Goal: Task Accomplishment & Management: Manage account settings

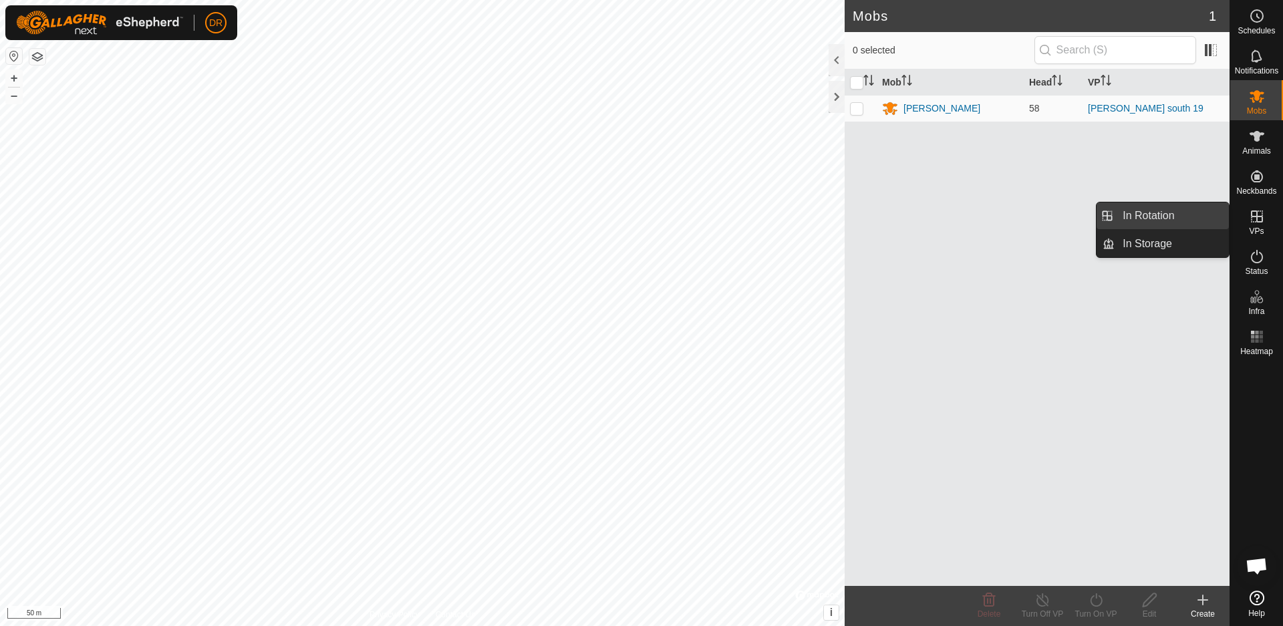
click at [1165, 217] on link "In Rotation" at bounding box center [1172, 216] width 114 height 27
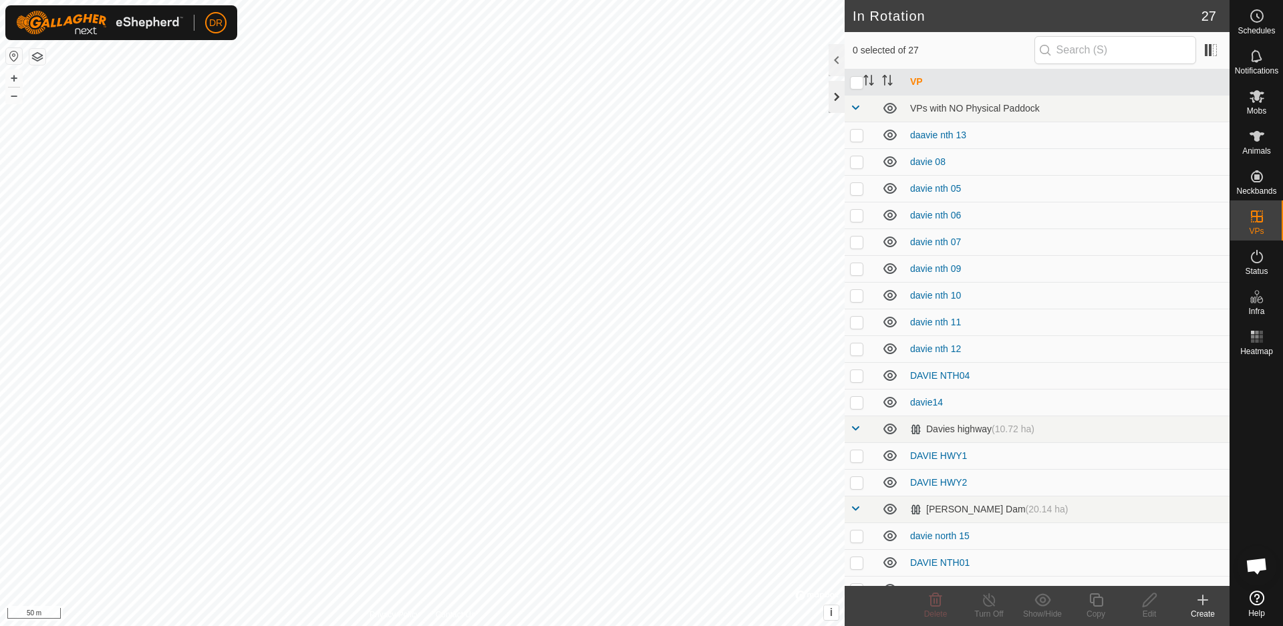
click at [838, 100] on div at bounding box center [837, 97] width 16 height 32
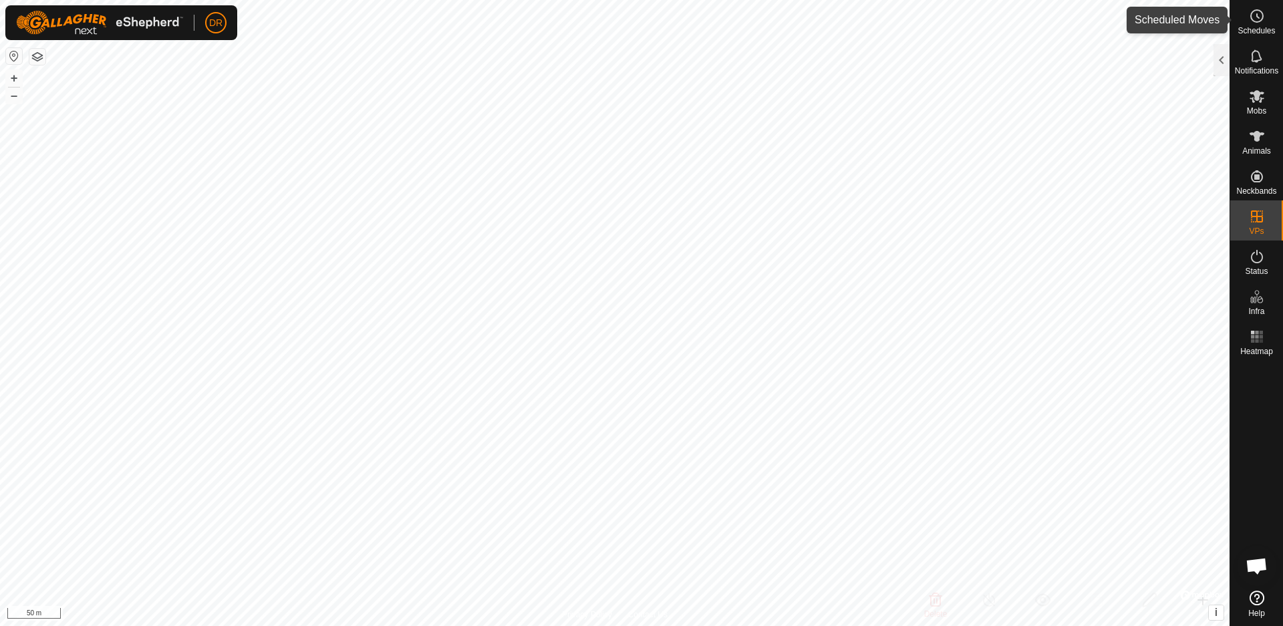
click at [1240, 23] on div "Schedules" at bounding box center [1257, 20] width 53 height 40
click at [1223, 57] on div at bounding box center [1222, 60] width 16 height 32
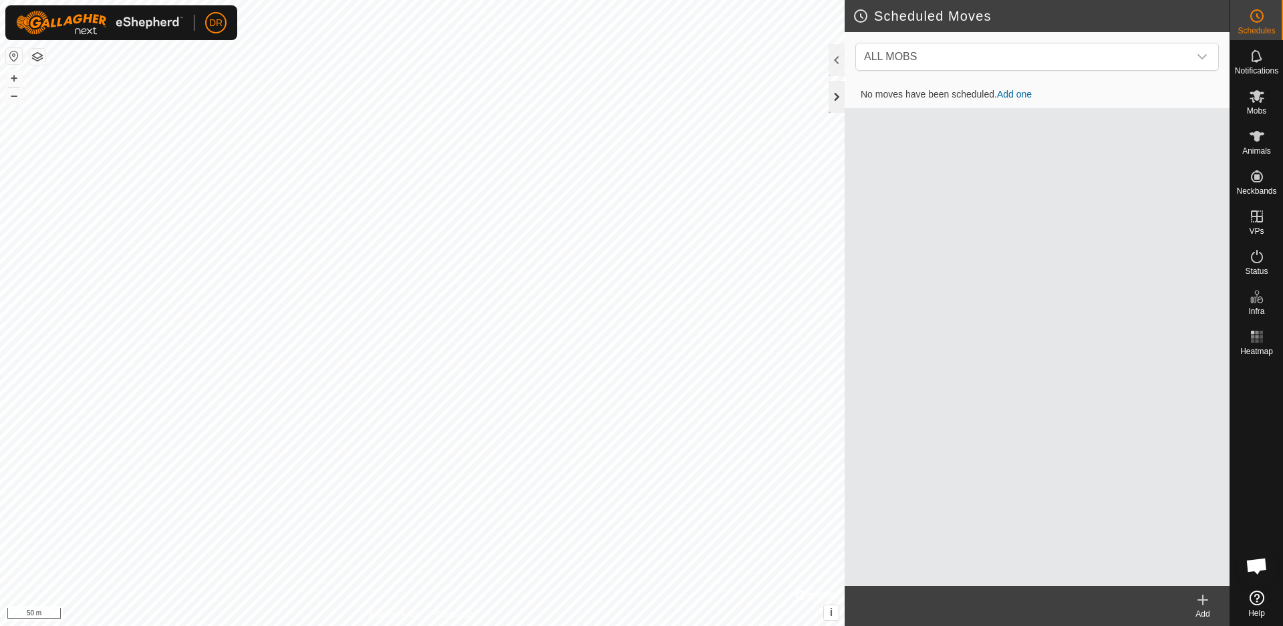
click at [838, 95] on div at bounding box center [837, 97] width 16 height 32
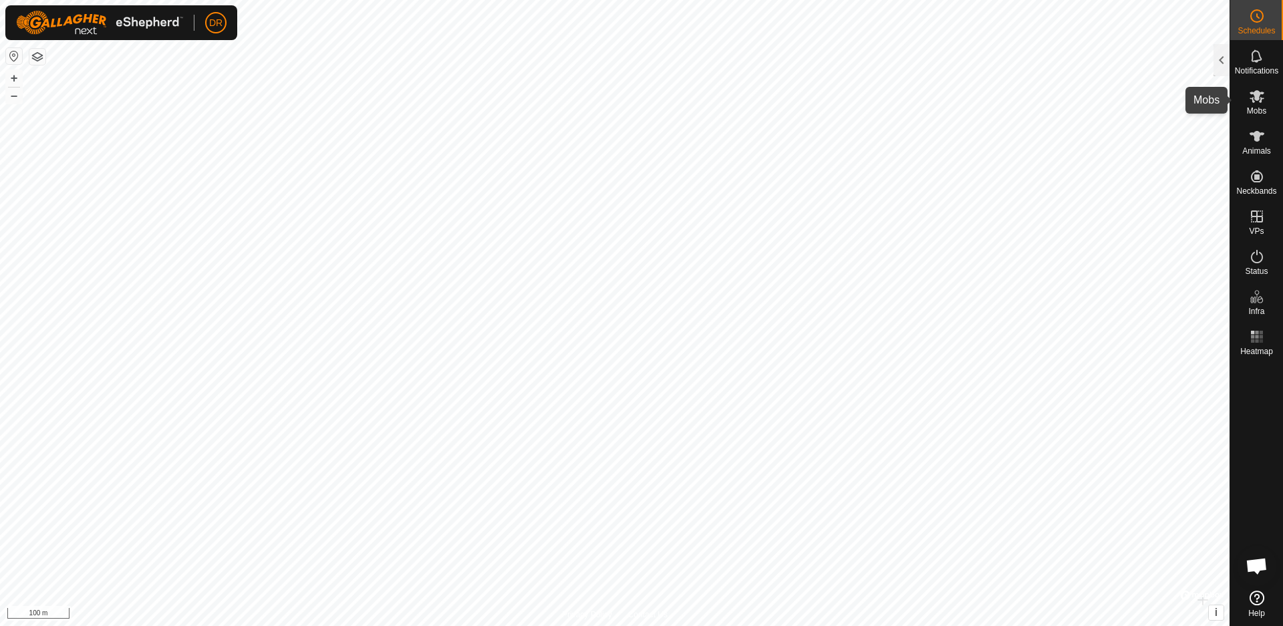
click at [1257, 108] on span "Mobs" at bounding box center [1256, 111] width 19 height 8
click at [1225, 65] on div at bounding box center [1222, 60] width 16 height 32
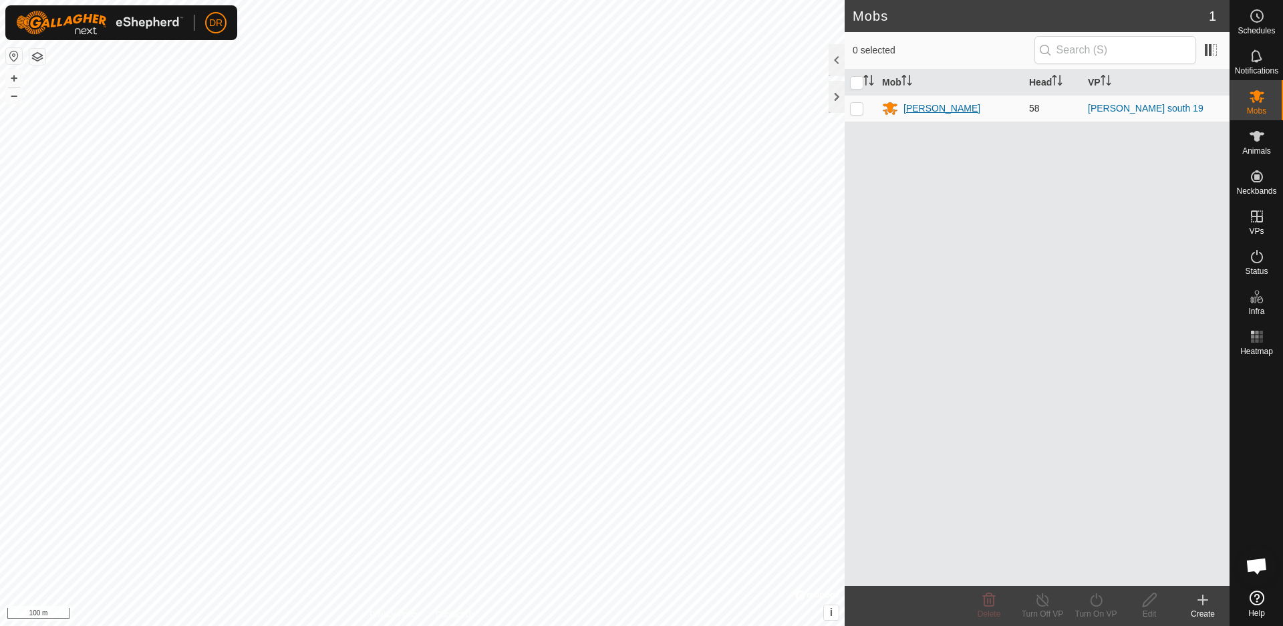
click at [918, 111] on div "[PERSON_NAME]" at bounding box center [942, 109] width 77 height 14
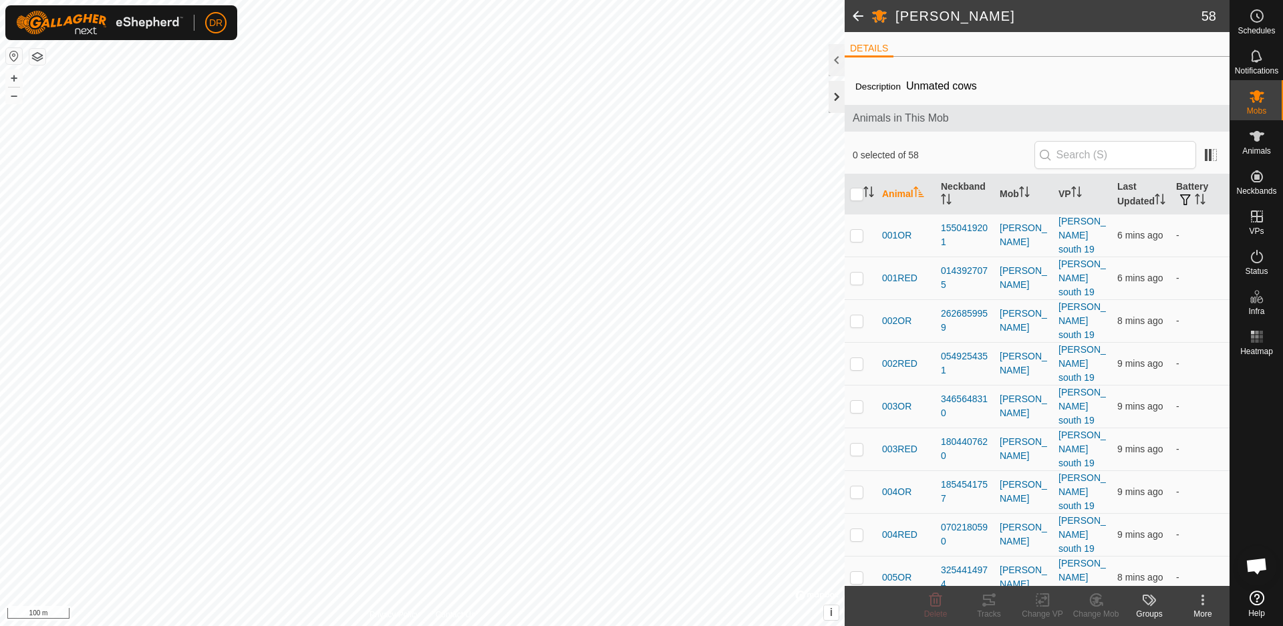
click at [838, 104] on div at bounding box center [837, 97] width 16 height 32
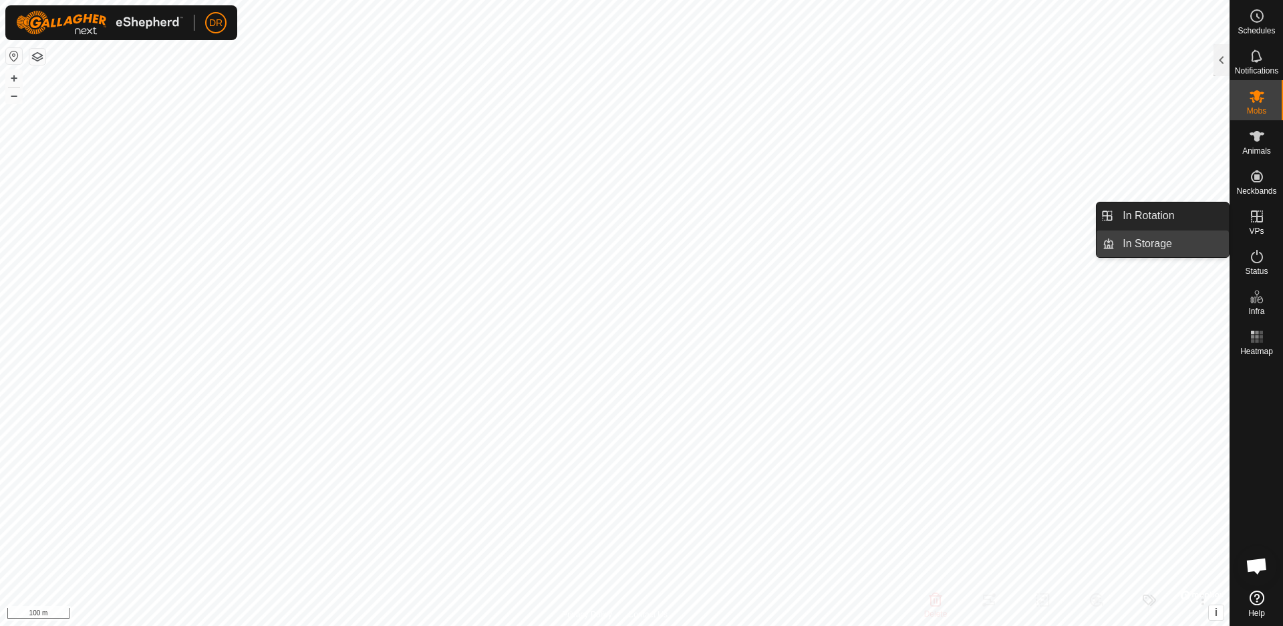
click at [1175, 249] on link "In Storage" at bounding box center [1172, 244] width 114 height 27
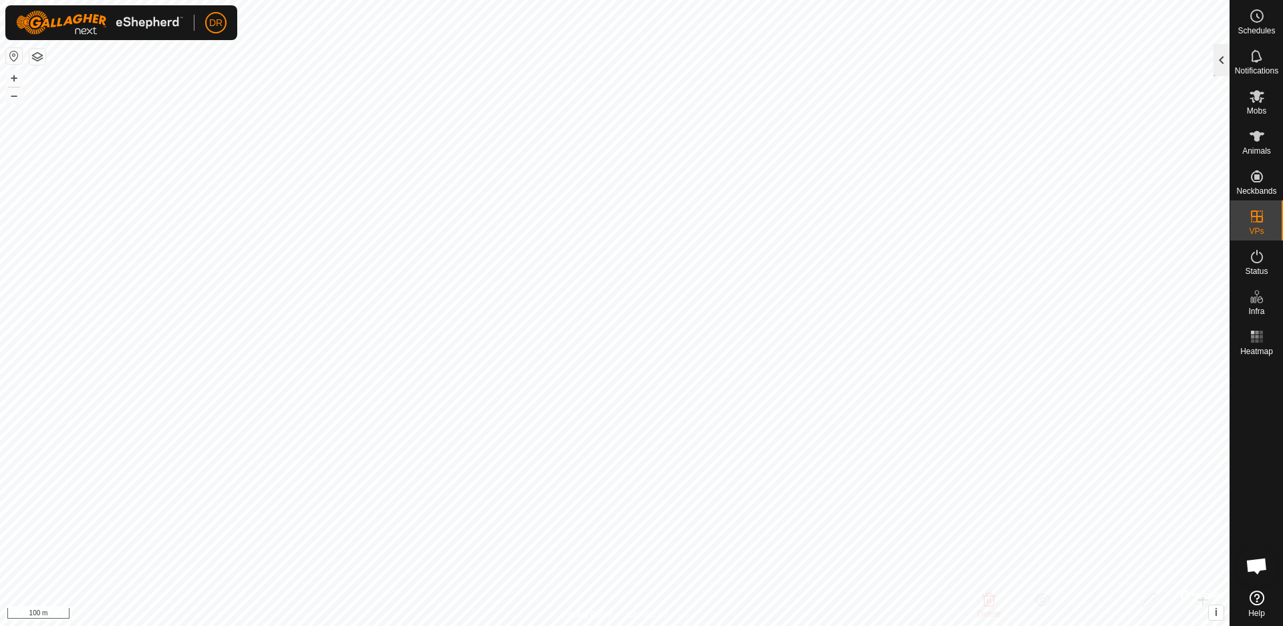
click at [1217, 62] on div at bounding box center [1222, 60] width 16 height 32
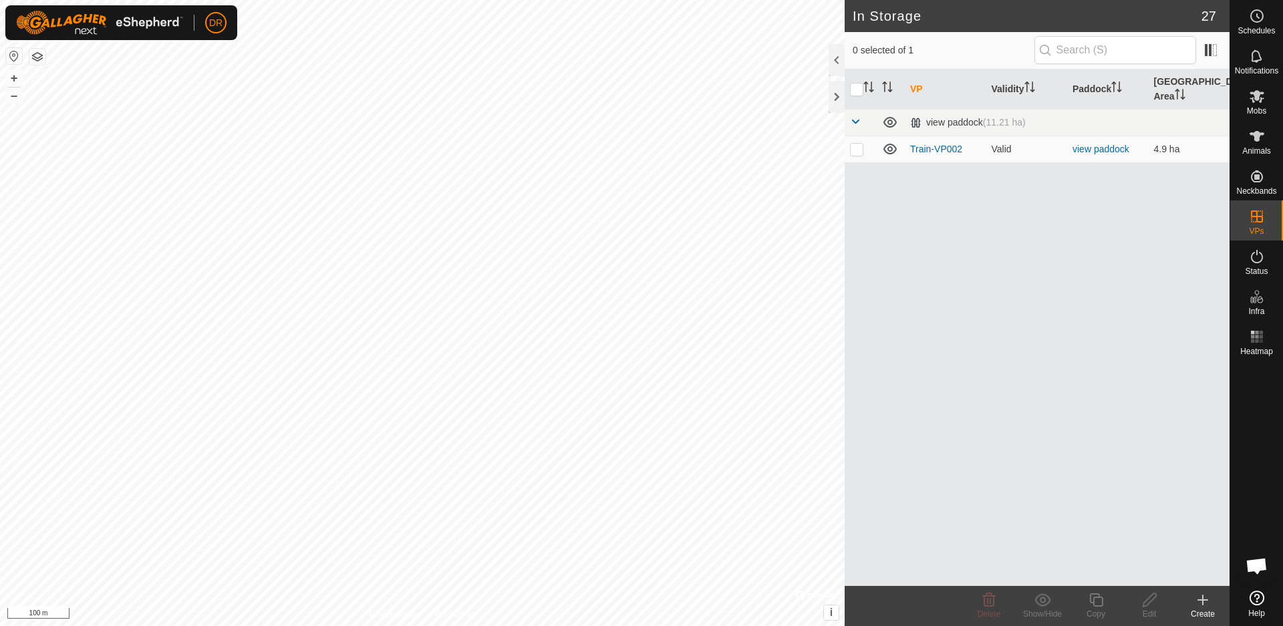
click at [1203, 604] on icon at bounding box center [1203, 600] width 0 height 9
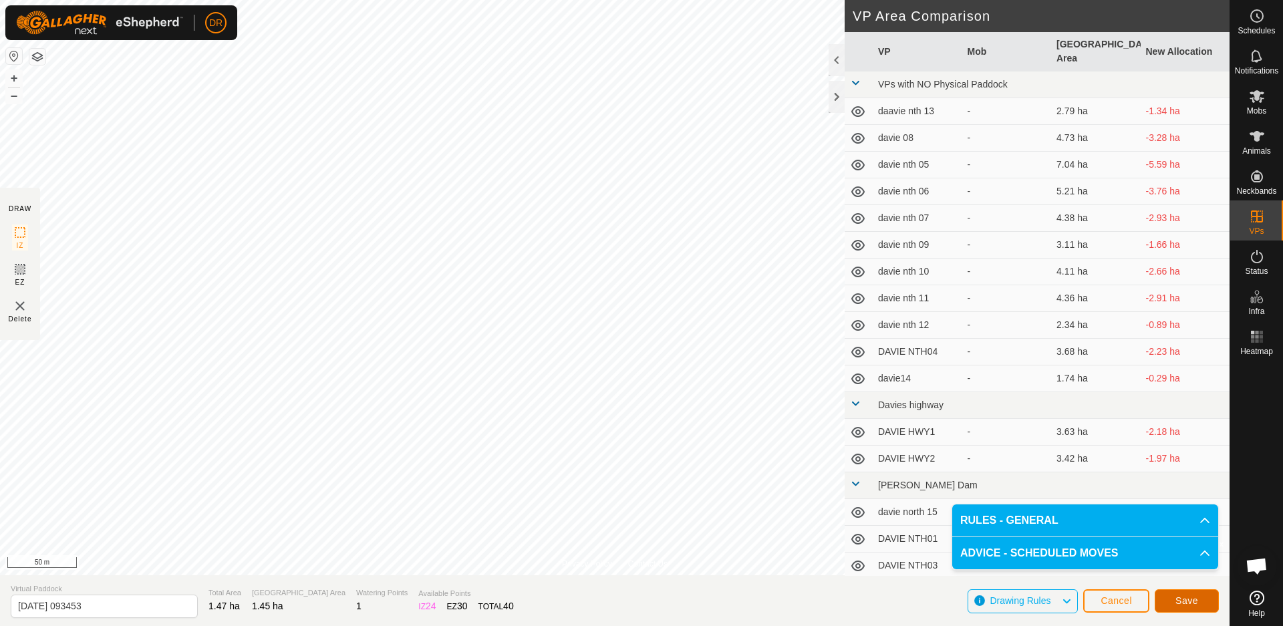
click at [1179, 598] on span "Save" at bounding box center [1187, 601] width 23 height 11
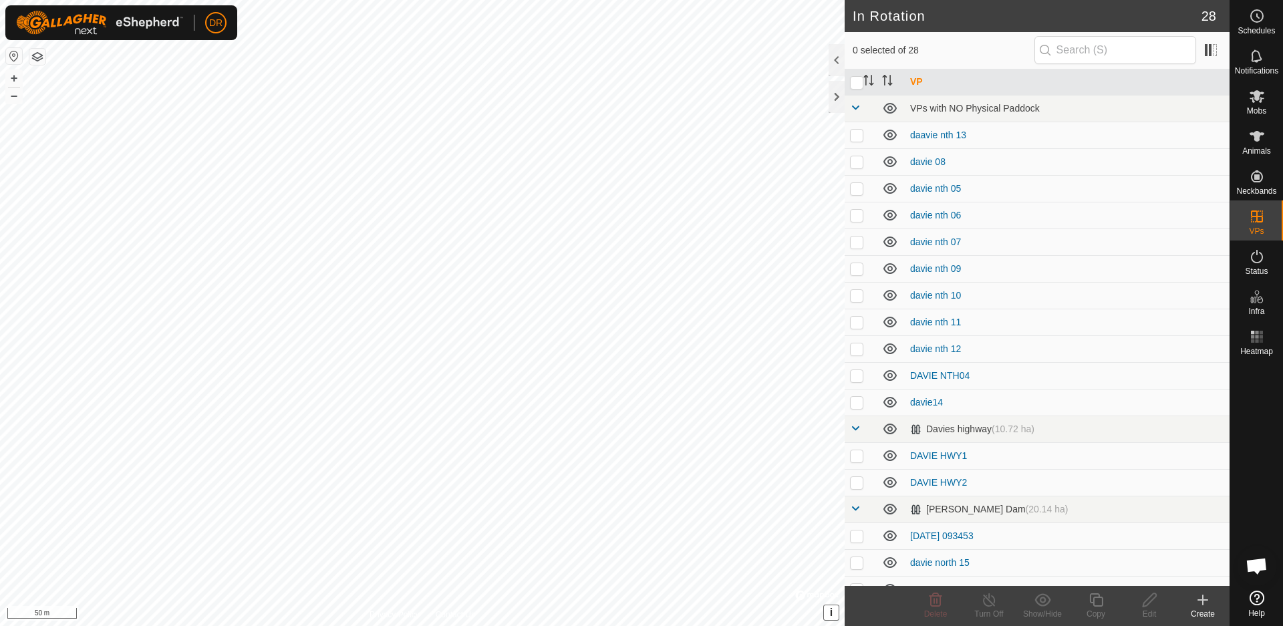
checkbox input "true"
click at [1001, 533] on td "[DATE] 093453" at bounding box center [1067, 536] width 325 height 27
click at [895, 539] on icon at bounding box center [890, 536] width 13 height 11
click at [894, 539] on icon at bounding box center [890, 537] width 13 height 5
click at [943, 537] on link "[DATE] 093453" at bounding box center [942, 536] width 64 height 11
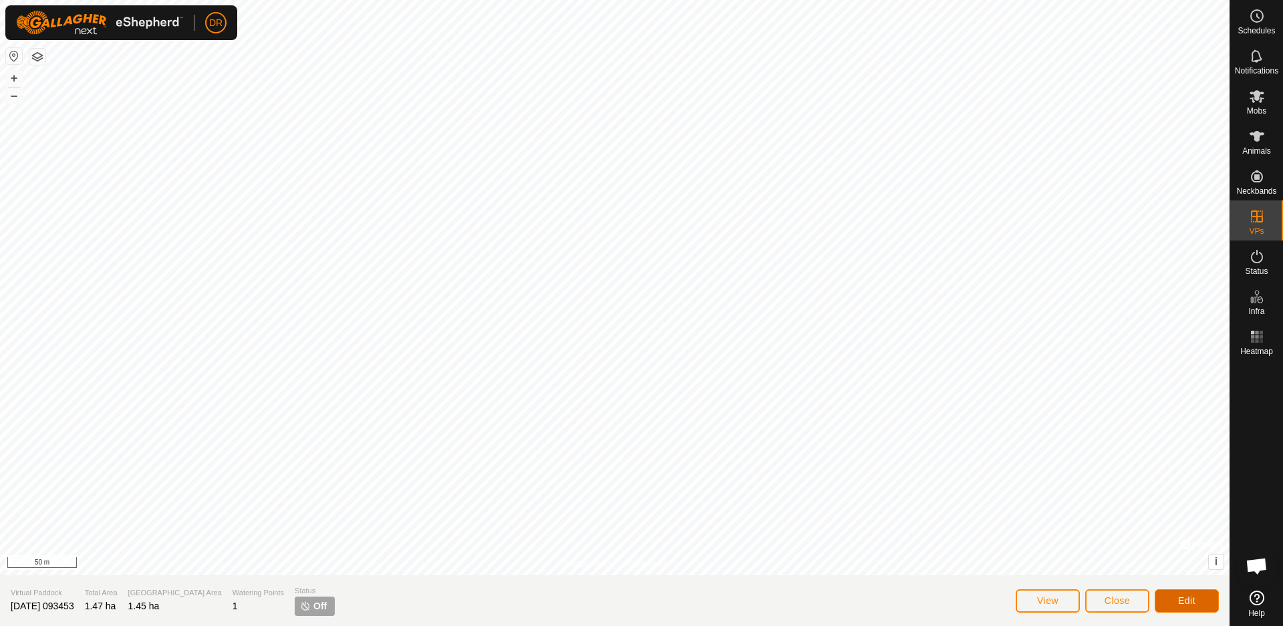
click at [1183, 597] on span "Edit" at bounding box center [1187, 601] width 17 height 11
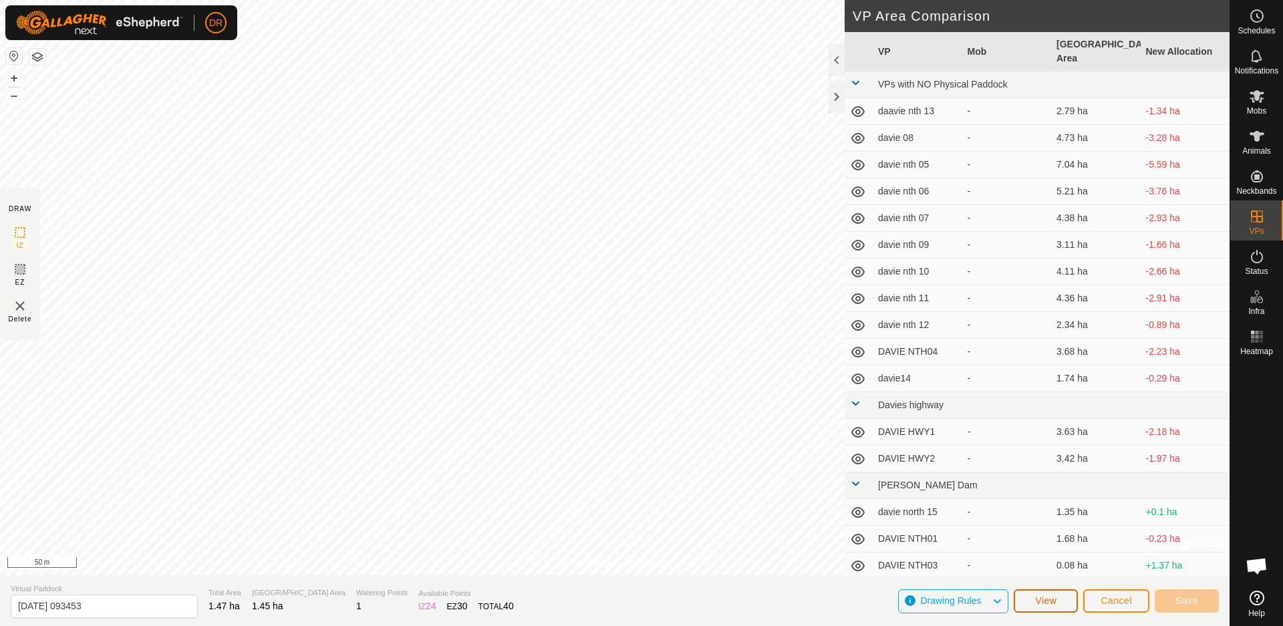
click at [1043, 600] on span "View" at bounding box center [1045, 601] width 21 height 11
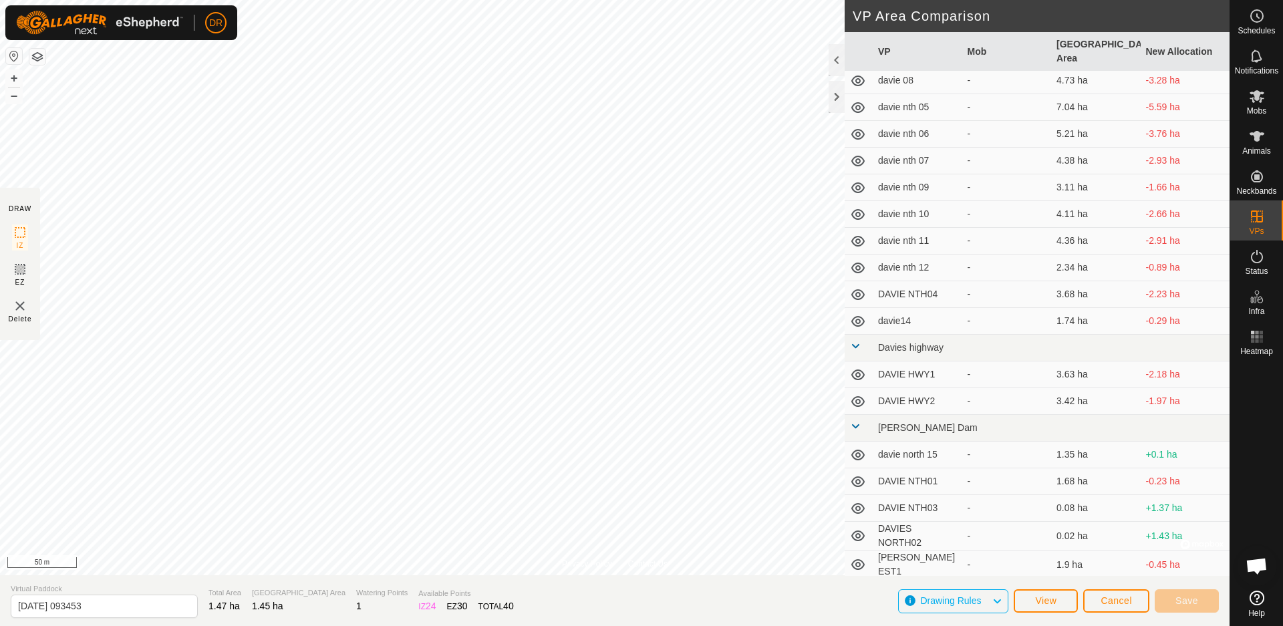
scroll to position [61, 0]
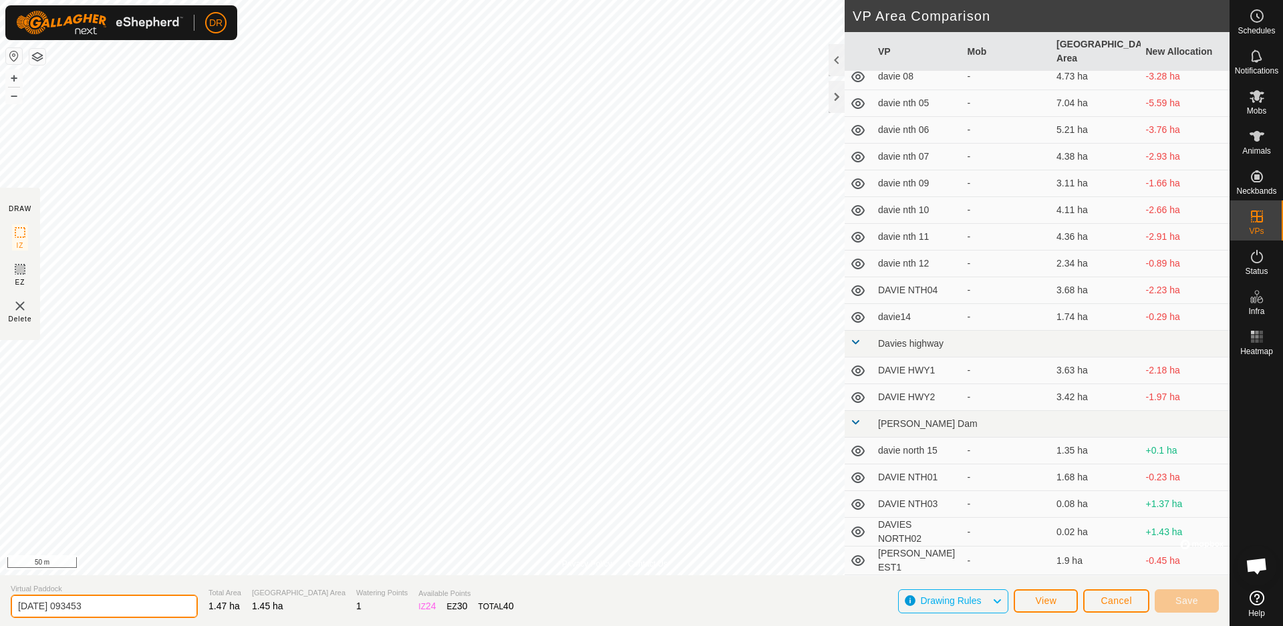
click at [121, 606] on input "[DATE] 093453" at bounding box center [104, 606] width 187 height 23
type input "2"
type input "[PERSON_NAME] south 20"
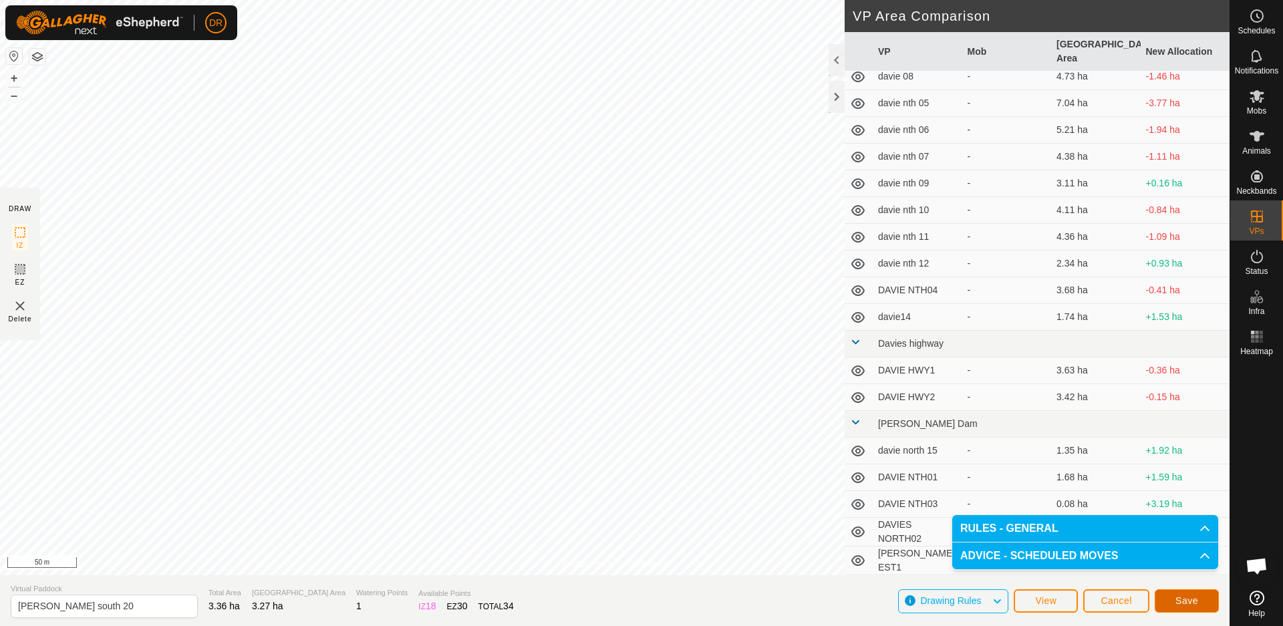
click at [1185, 602] on span "Save" at bounding box center [1187, 601] width 23 height 11
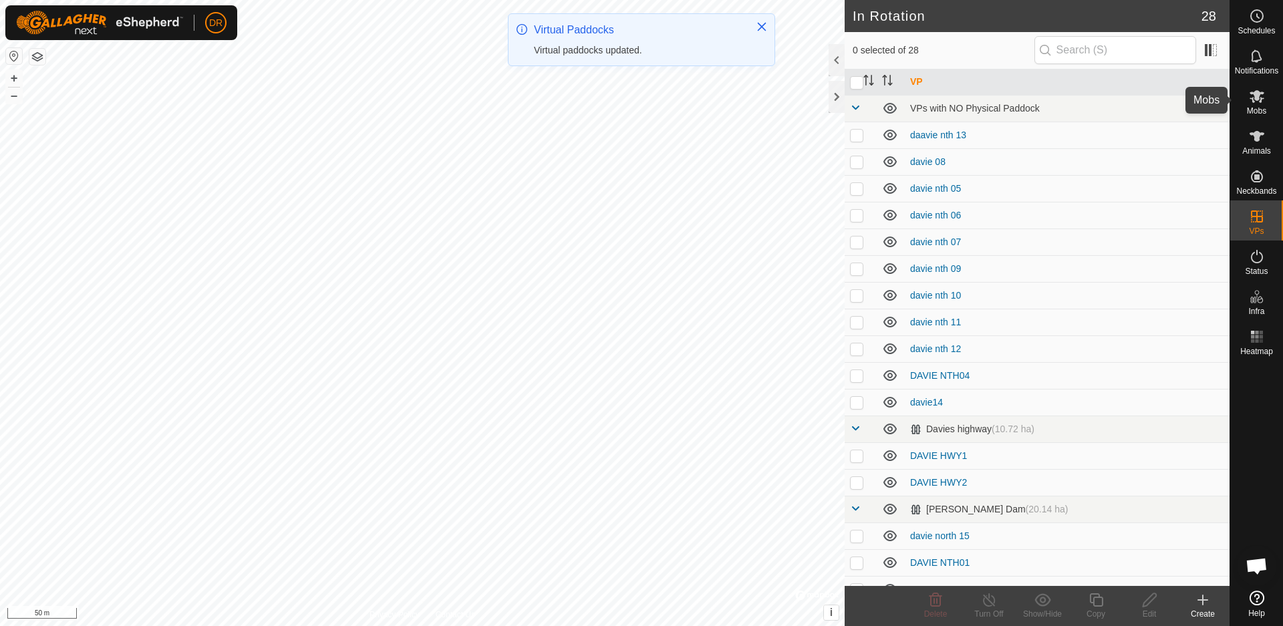
click at [1255, 105] on es-mob-svg-icon at bounding box center [1257, 96] width 24 height 21
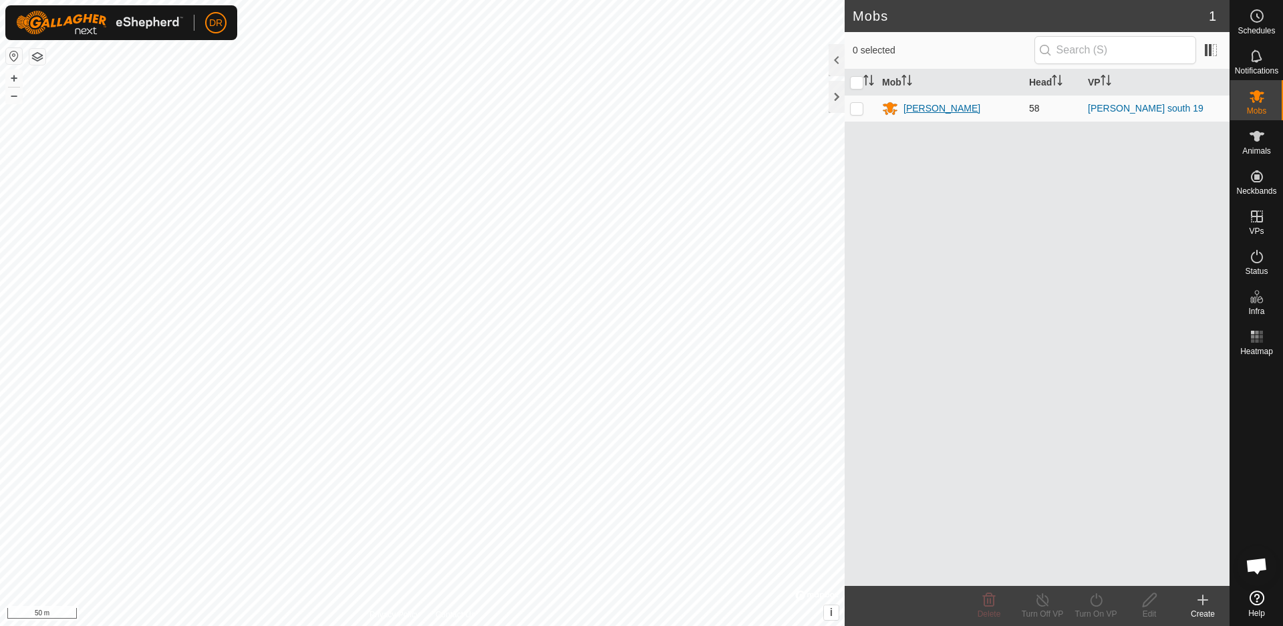
click at [920, 109] on div "[PERSON_NAME]" at bounding box center [942, 109] width 77 height 14
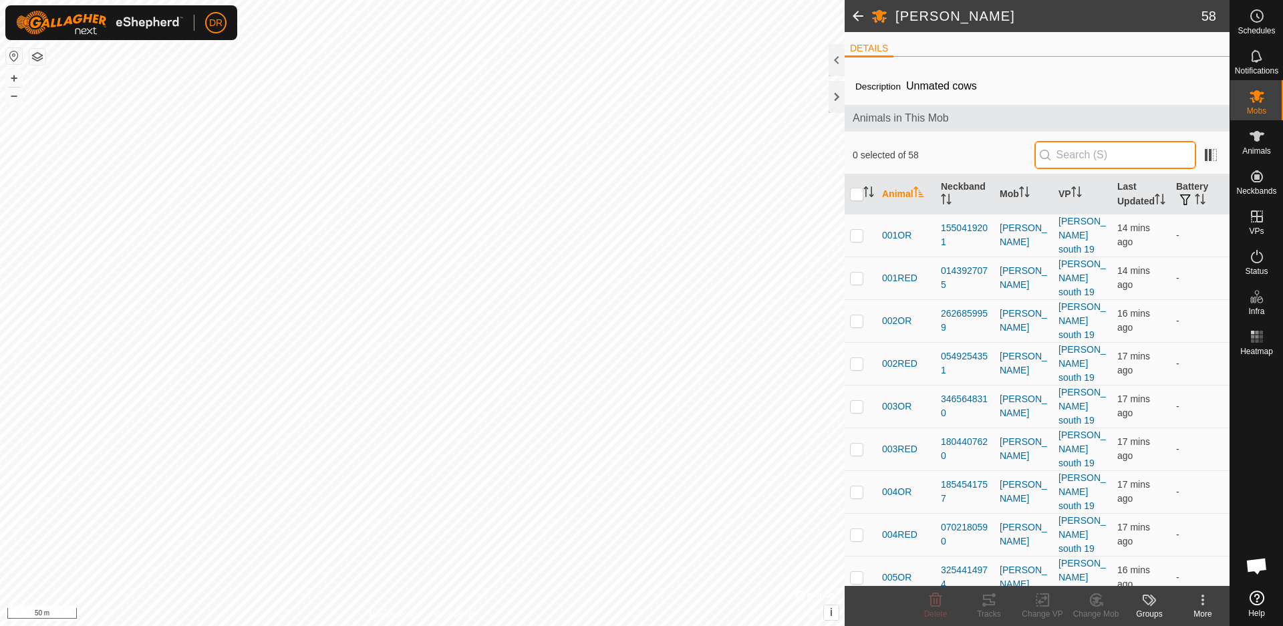
click at [1082, 157] on input "text" at bounding box center [1116, 155] width 162 height 28
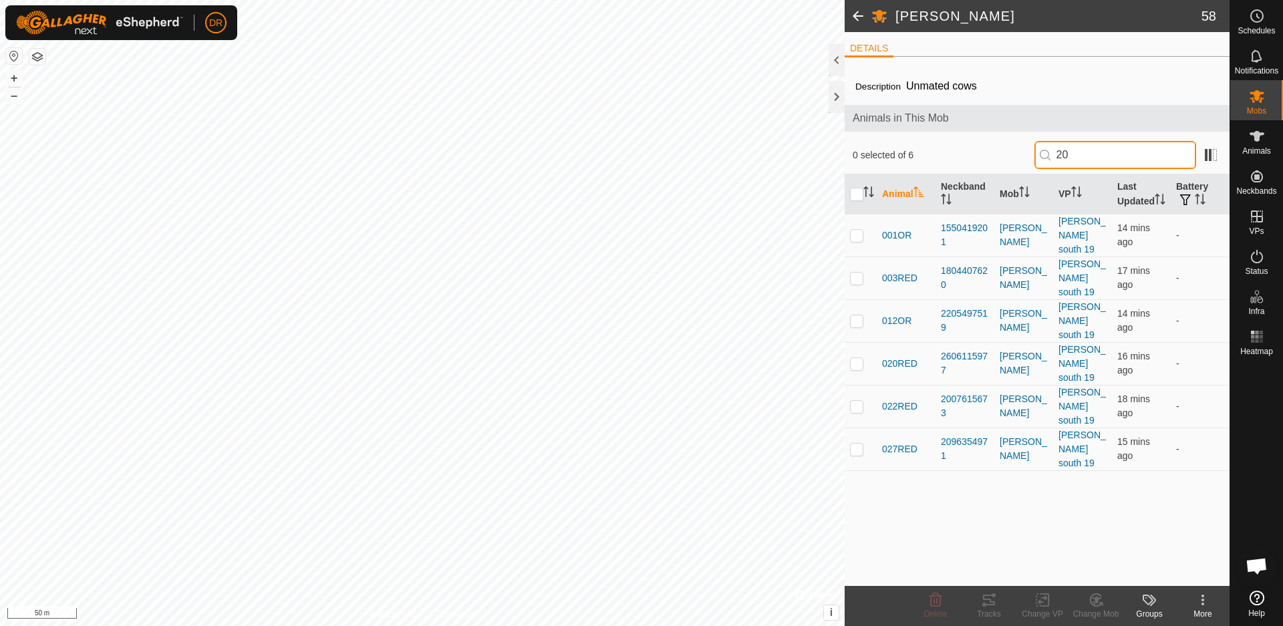
type input "2"
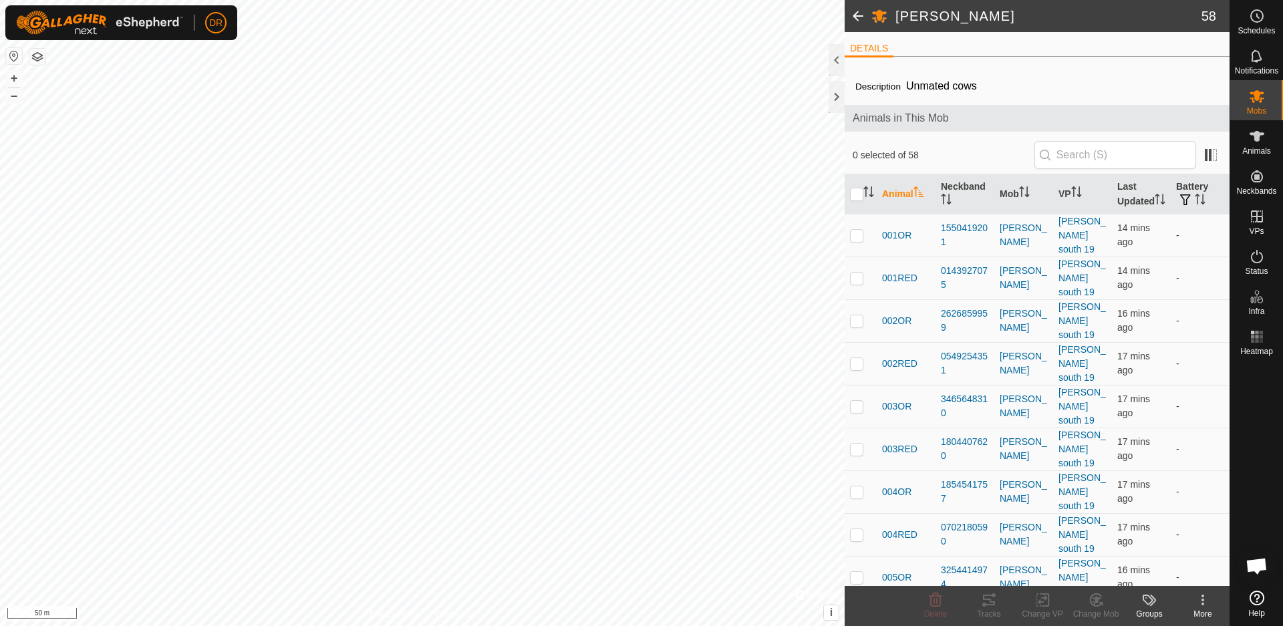
click at [924, 18] on h2 "[PERSON_NAME]" at bounding box center [1049, 16] width 306 height 16
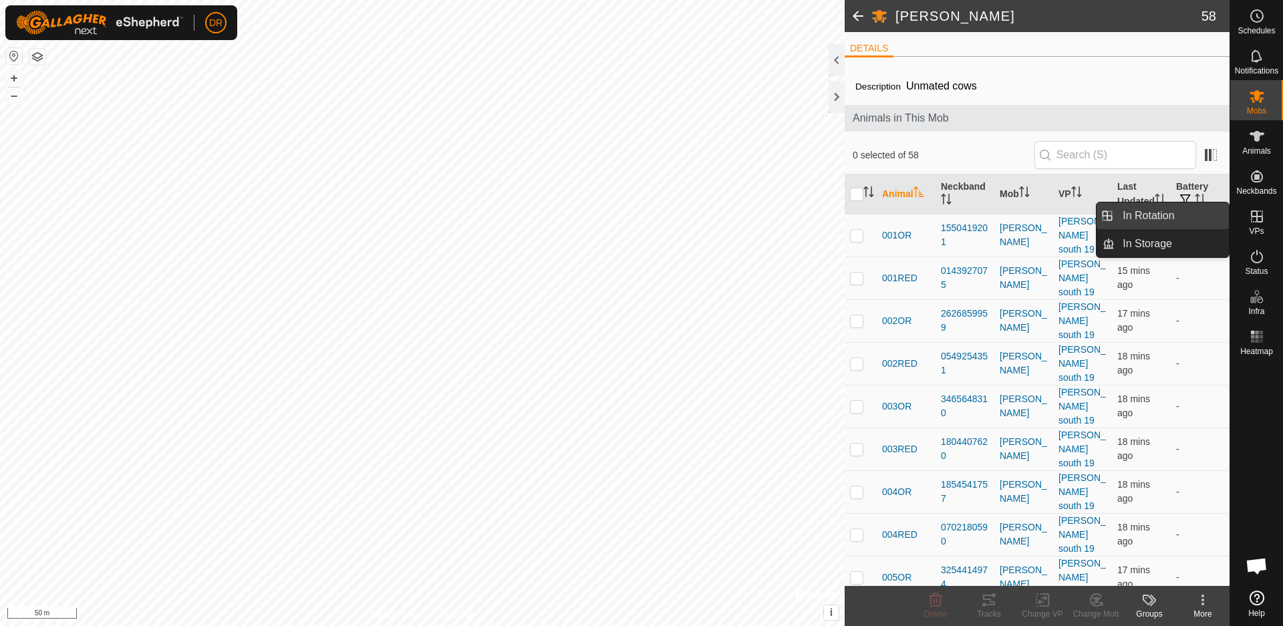
click at [1169, 221] on link "In Rotation" at bounding box center [1172, 216] width 114 height 27
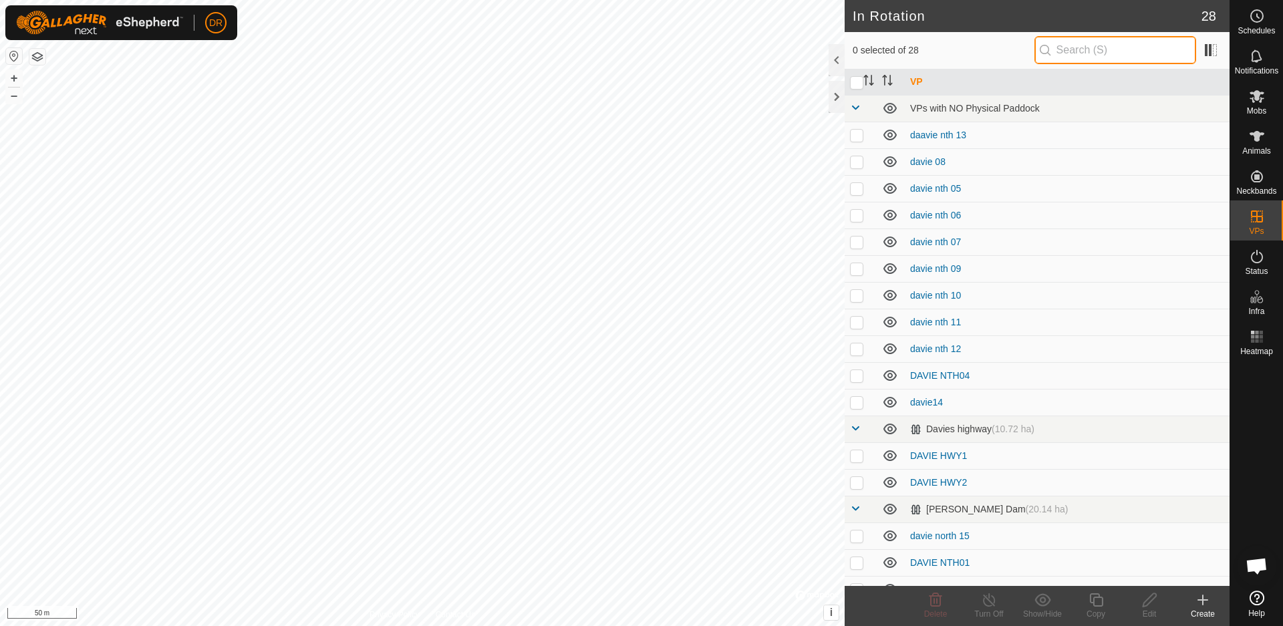
click at [1076, 54] on input "text" at bounding box center [1116, 50] width 162 height 28
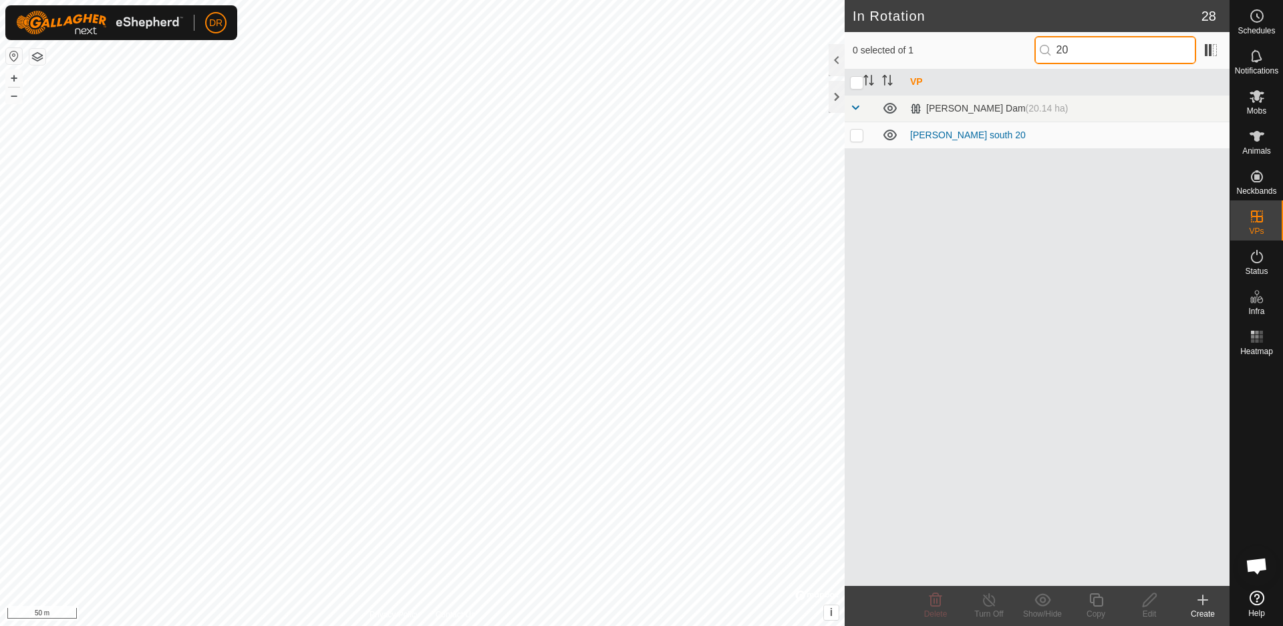
type input "20"
click at [999, 136] on td "[PERSON_NAME] south 20" at bounding box center [1067, 135] width 325 height 27
click at [942, 136] on link "[PERSON_NAME] south 20" at bounding box center [968, 135] width 116 height 11
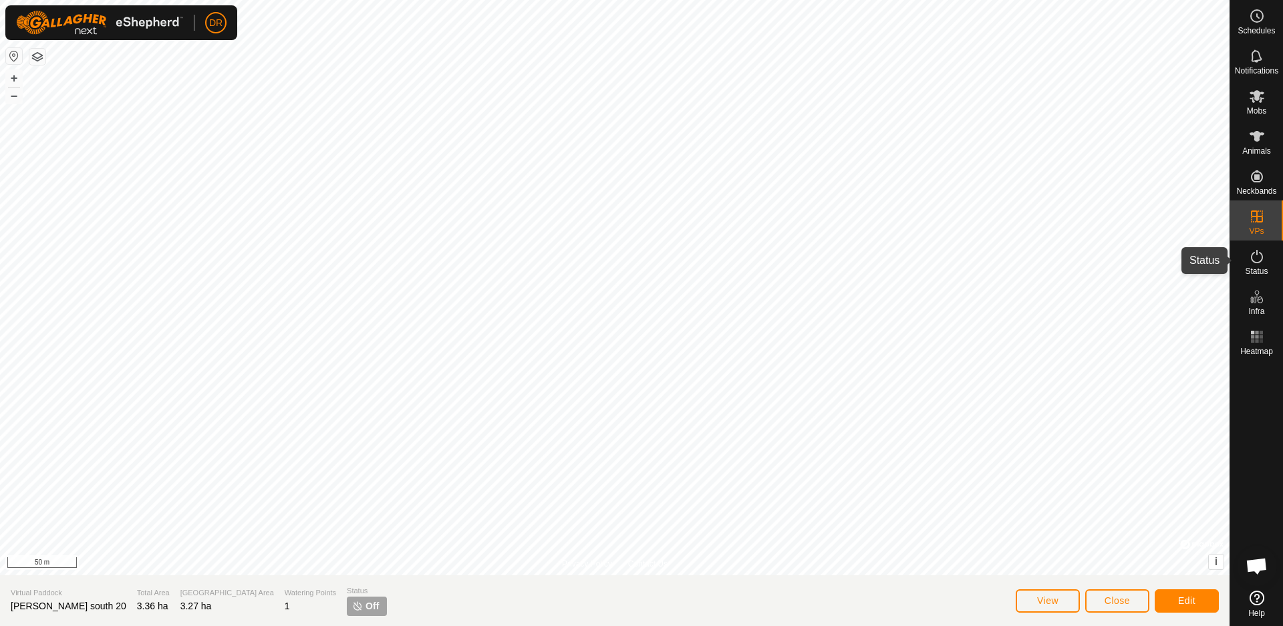
click at [1255, 268] on span "Status" at bounding box center [1256, 271] width 23 height 8
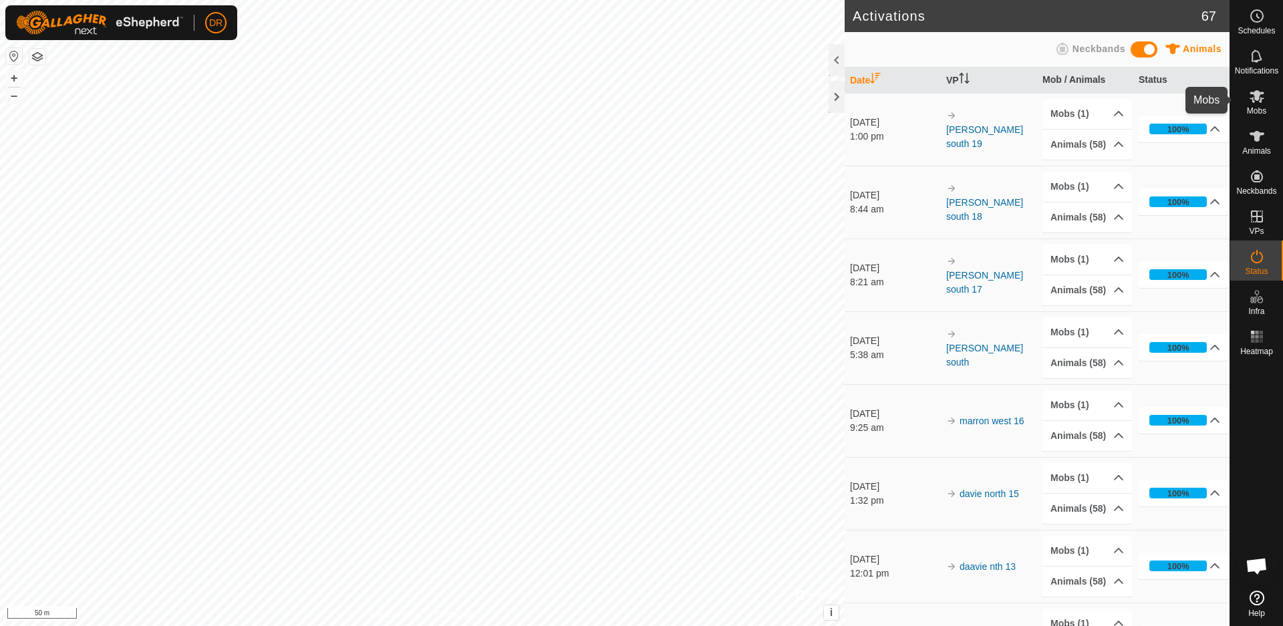
click at [1255, 100] on icon at bounding box center [1257, 96] width 15 height 13
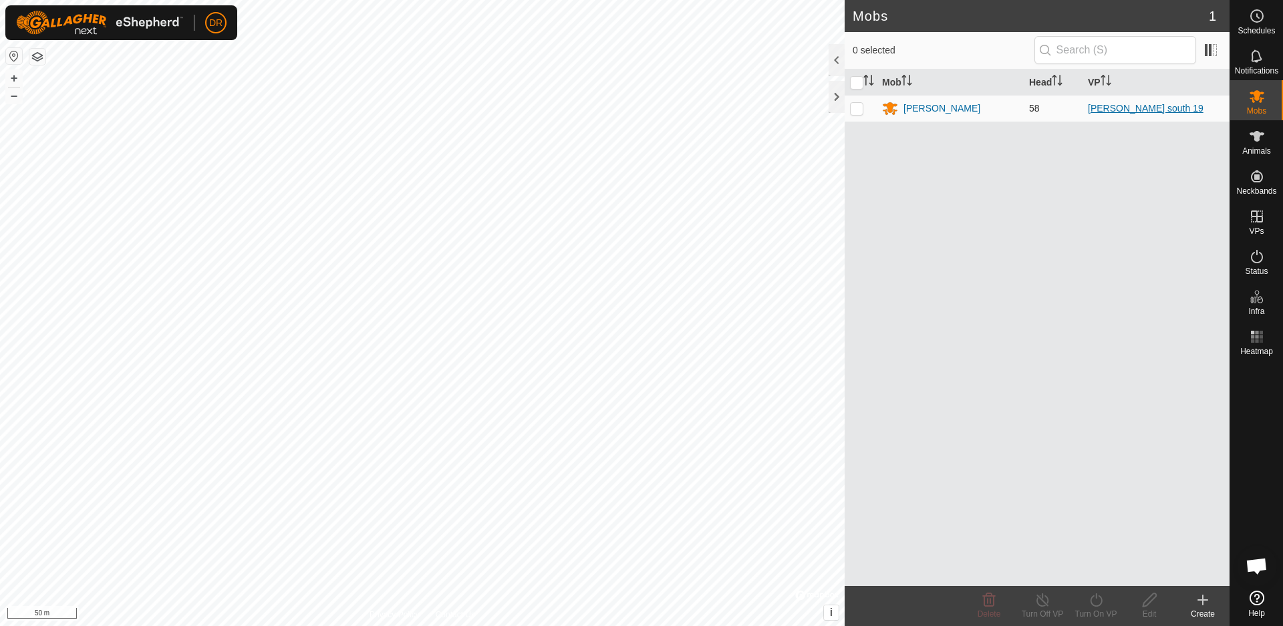
click at [1128, 108] on link "[PERSON_NAME] south 19" at bounding box center [1146, 108] width 116 height 11
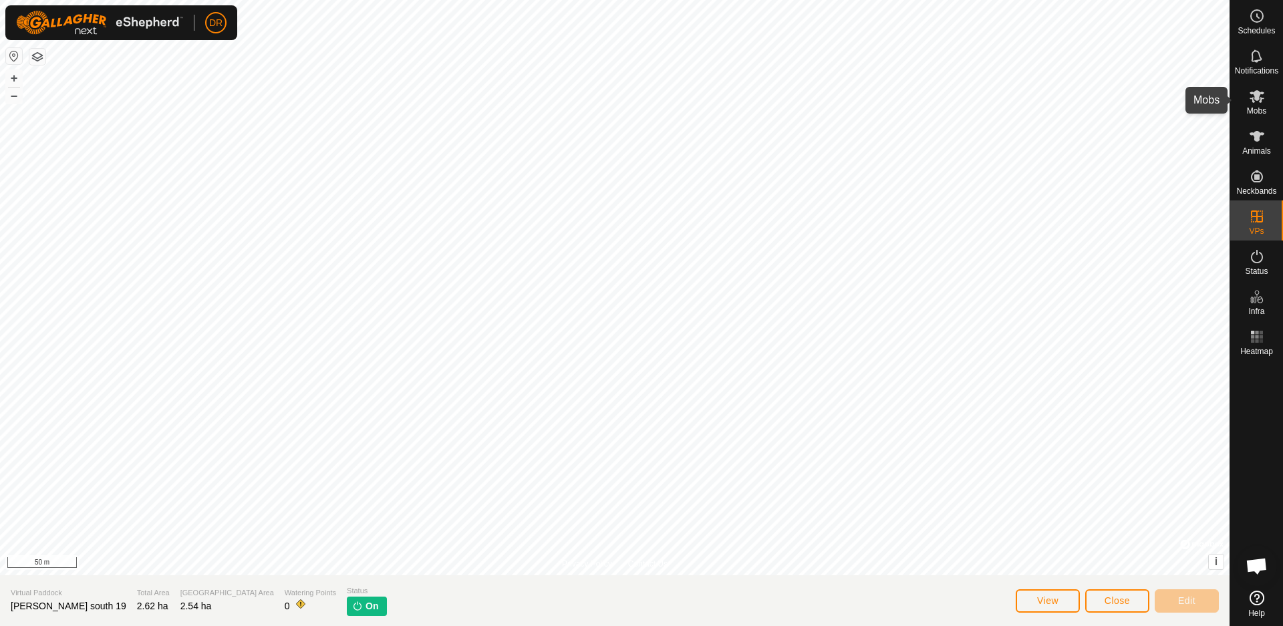
click at [1257, 96] on icon at bounding box center [1257, 96] width 15 height 13
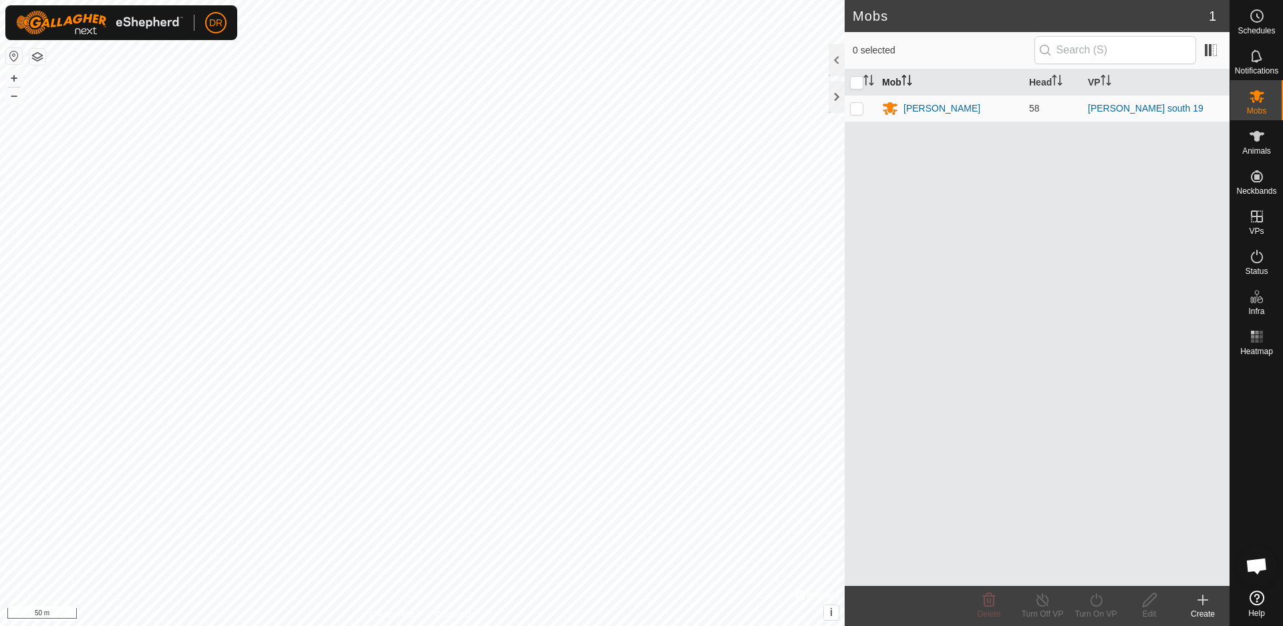
click at [896, 84] on th "Mob" at bounding box center [950, 83] width 147 height 26
click at [896, 83] on th "Mob" at bounding box center [950, 83] width 147 height 26
click at [859, 83] on input "checkbox" at bounding box center [856, 82] width 13 height 13
checkbox input "true"
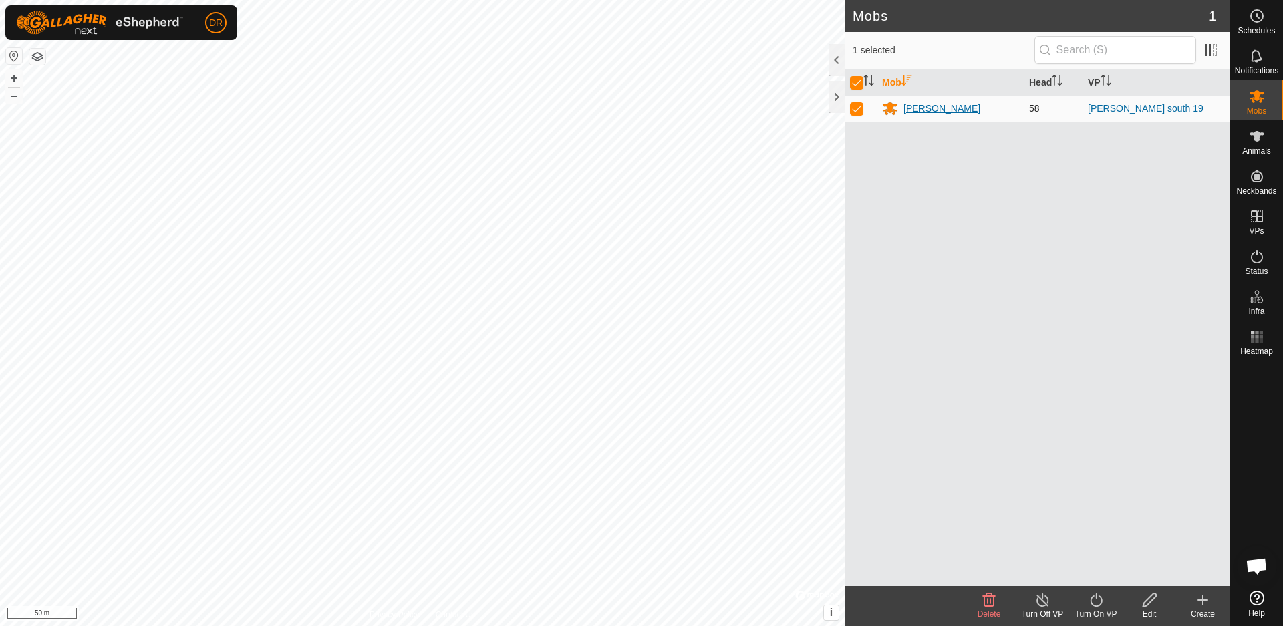
click at [923, 110] on div "[PERSON_NAME]" at bounding box center [942, 109] width 77 height 14
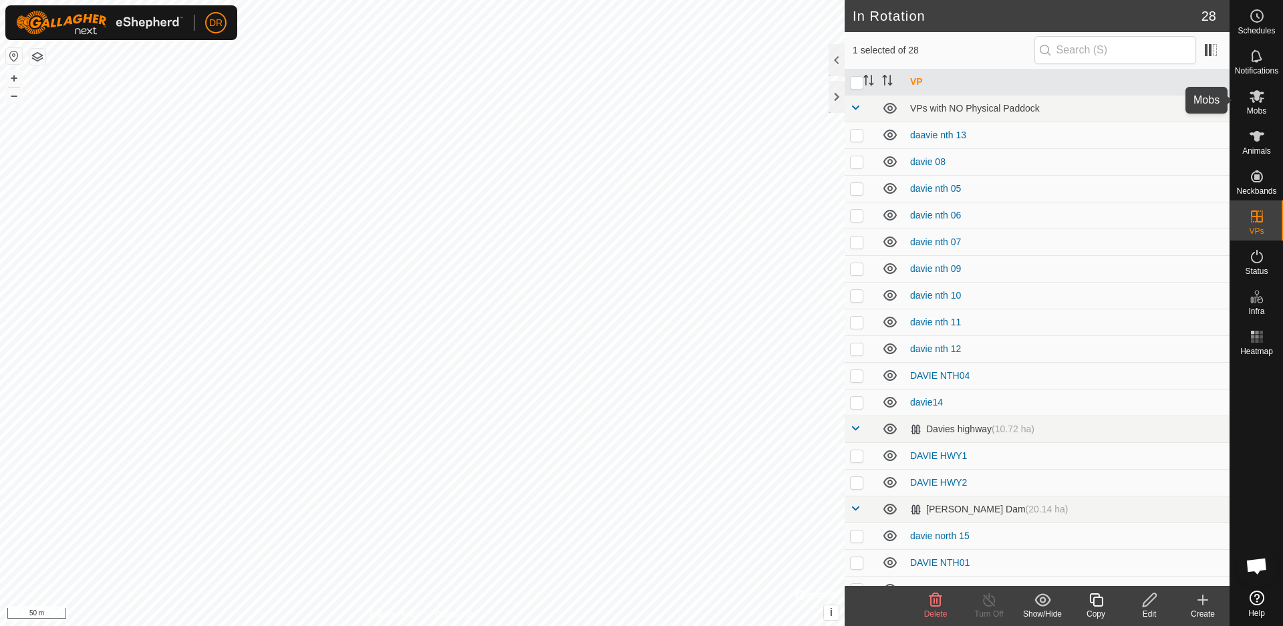
click at [1261, 100] on icon at bounding box center [1257, 96] width 15 height 13
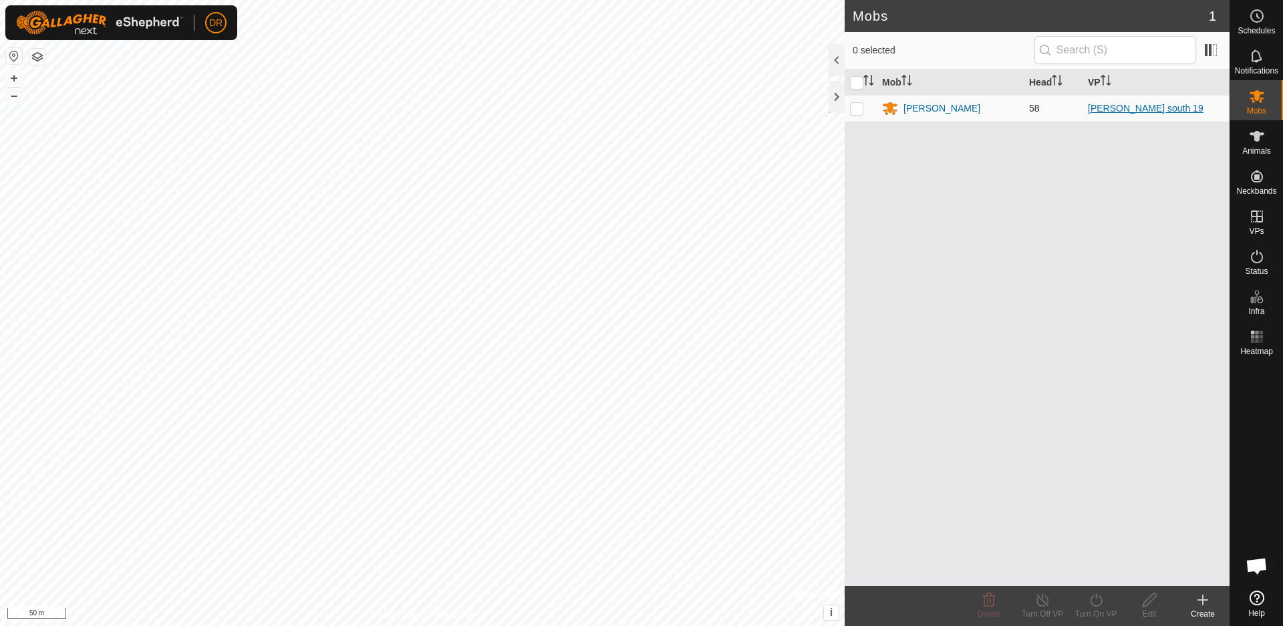
click at [1118, 110] on link "[PERSON_NAME] south 19" at bounding box center [1146, 108] width 116 height 11
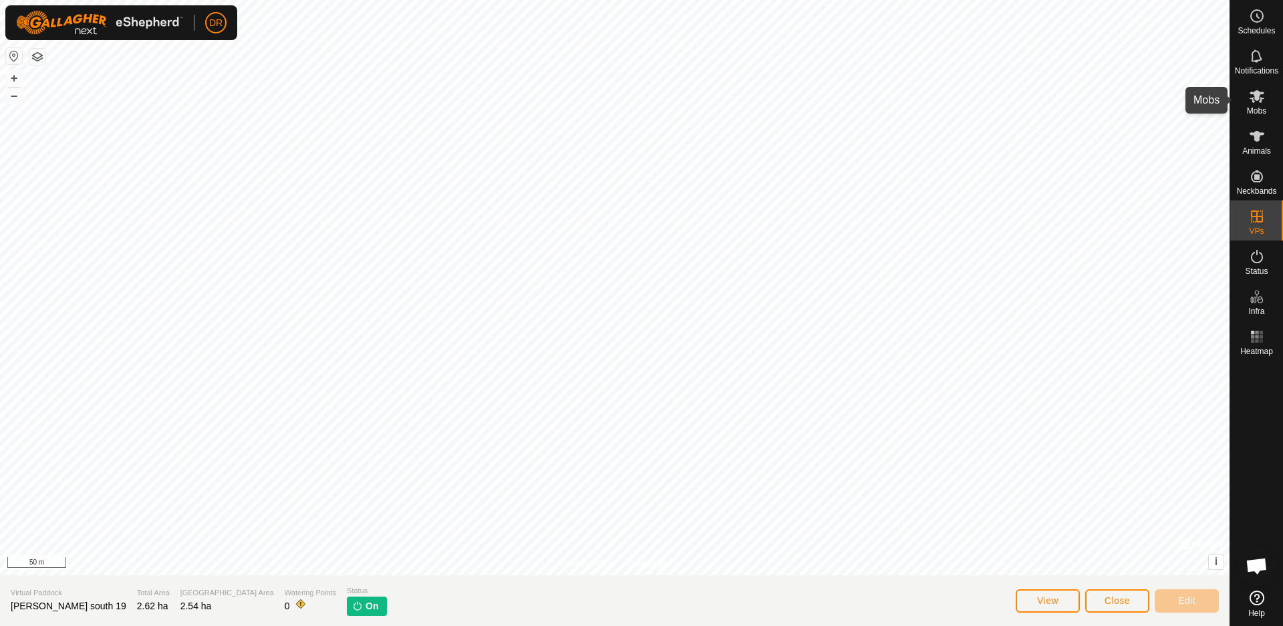
click at [1260, 101] on icon at bounding box center [1257, 96] width 16 height 16
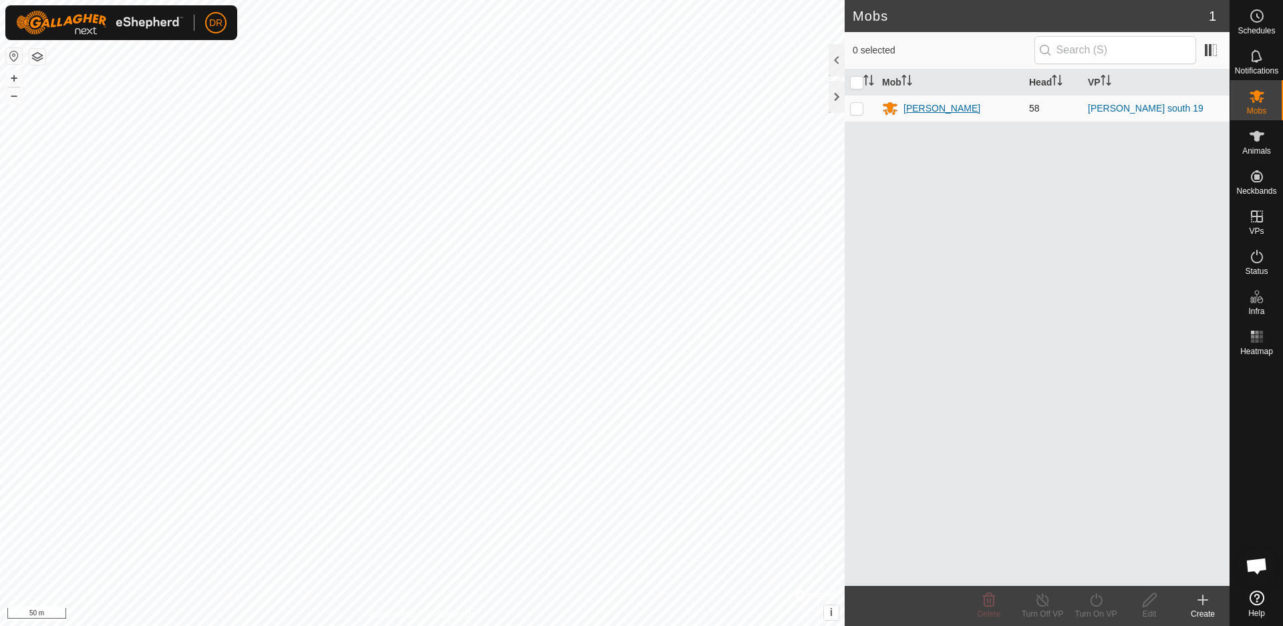
click at [910, 112] on div "[PERSON_NAME]" at bounding box center [942, 109] width 77 height 14
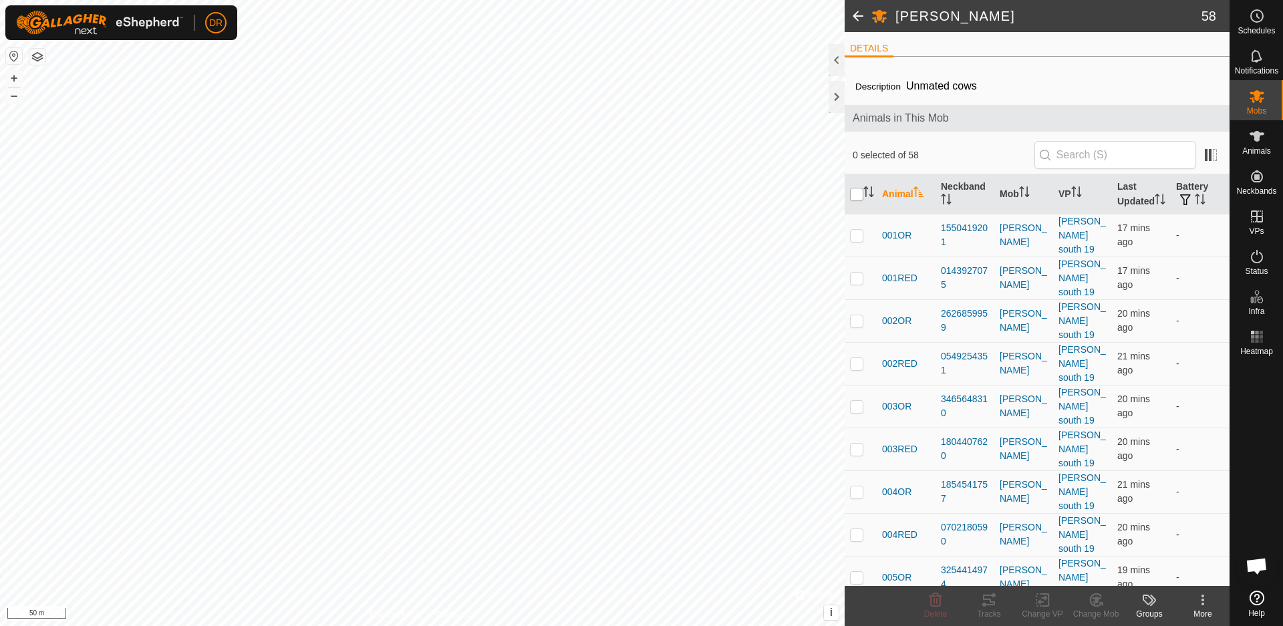
click at [854, 201] on input "checkbox" at bounding box center [856, 194] width 13 height 13
checkbox input "true"
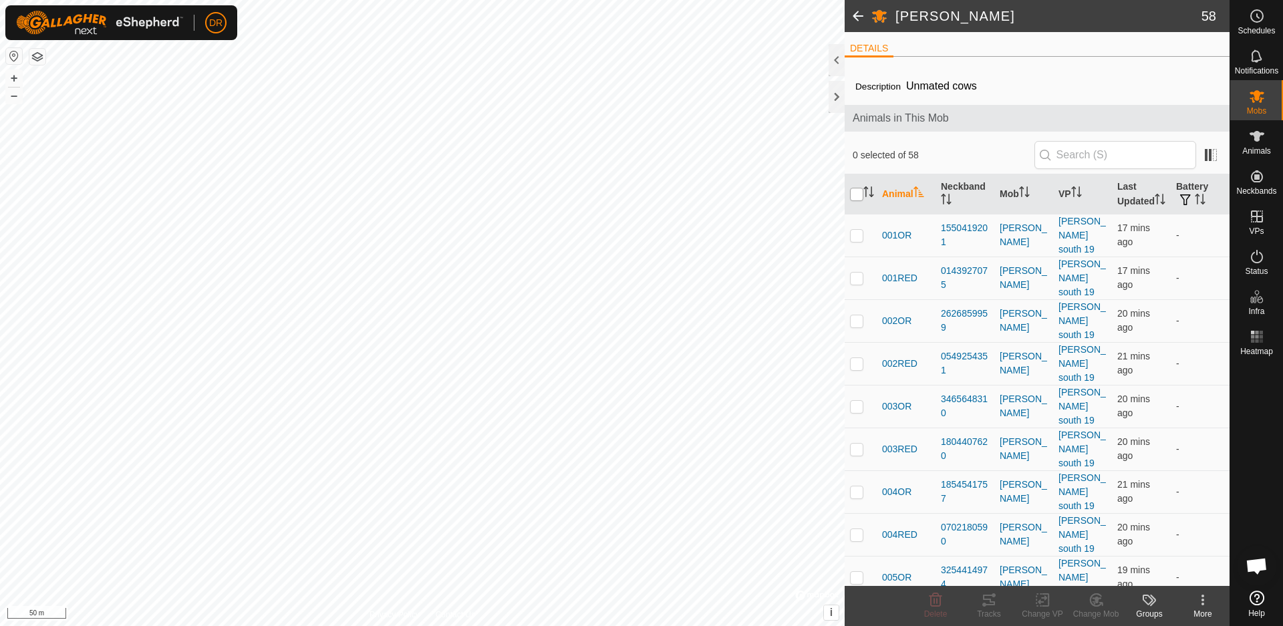
checkbox input "true"
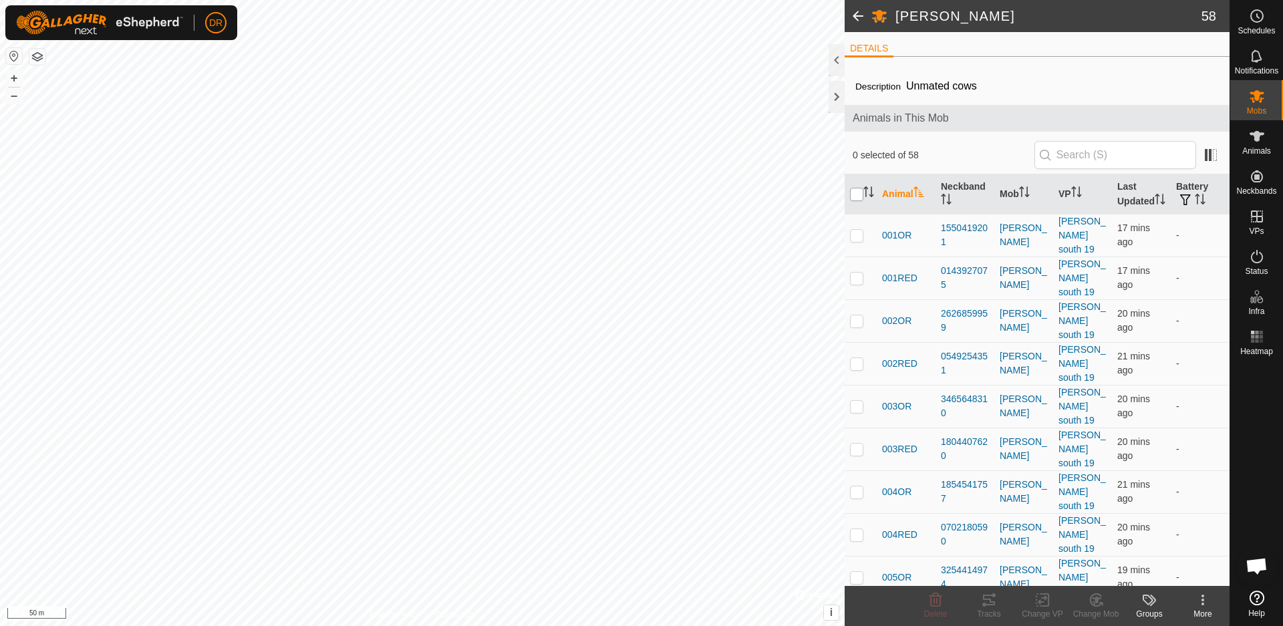
checkbox input "true"
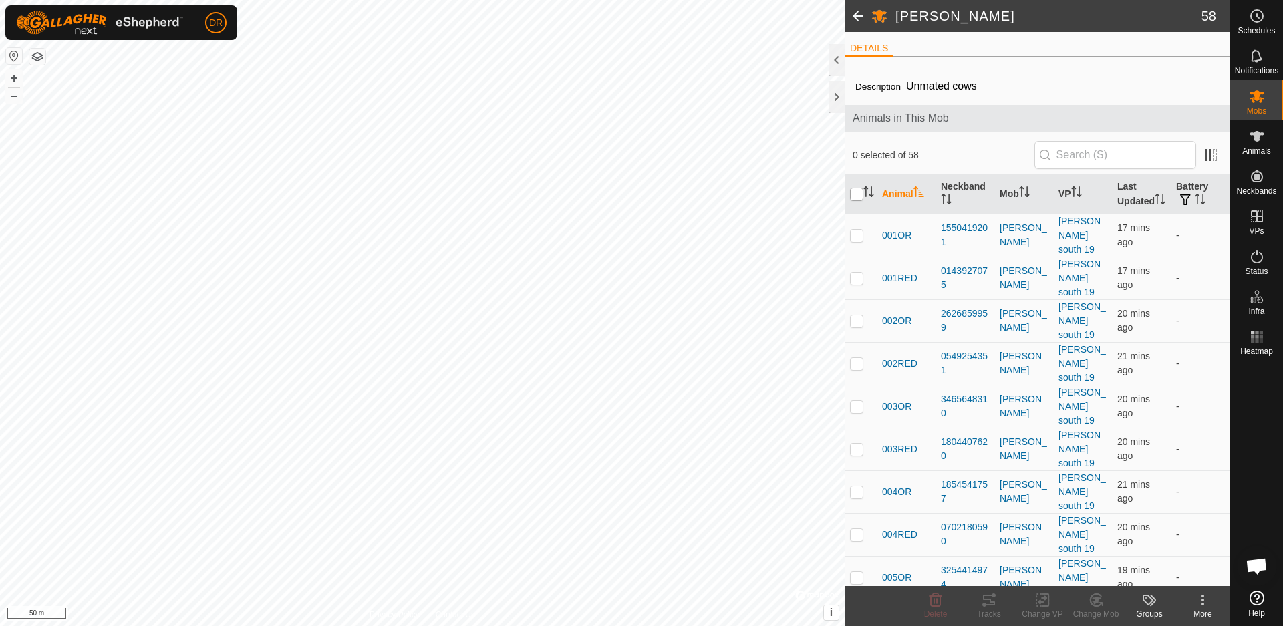
checkbox input "true"
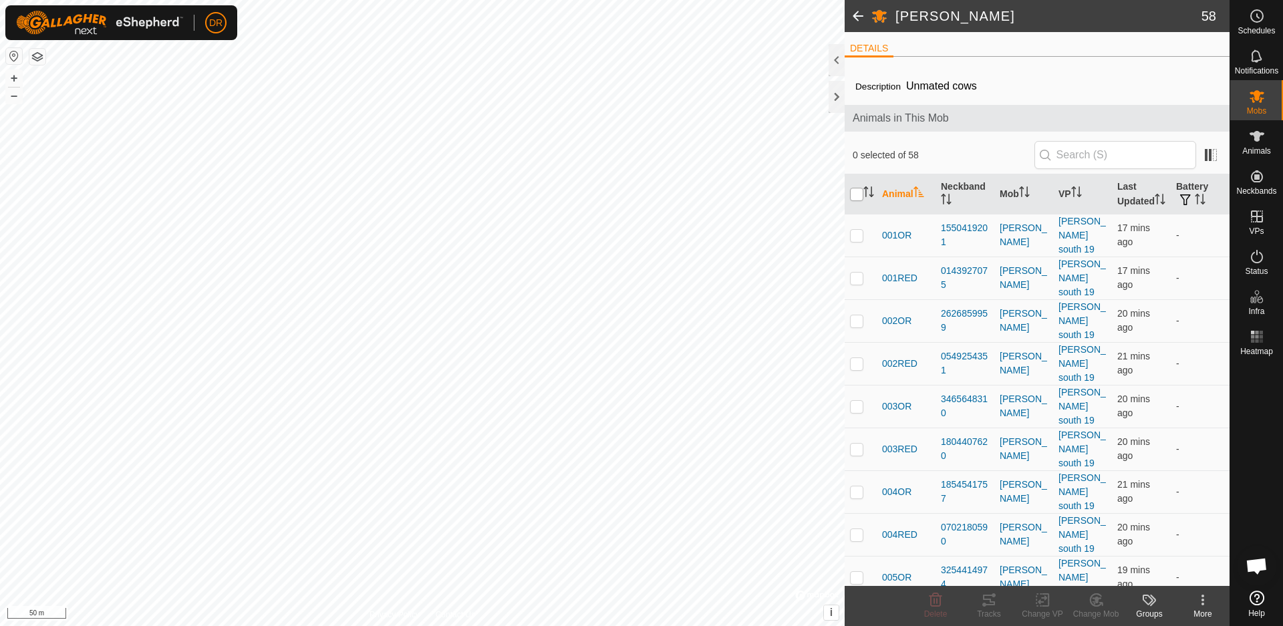
checkbox input "true"
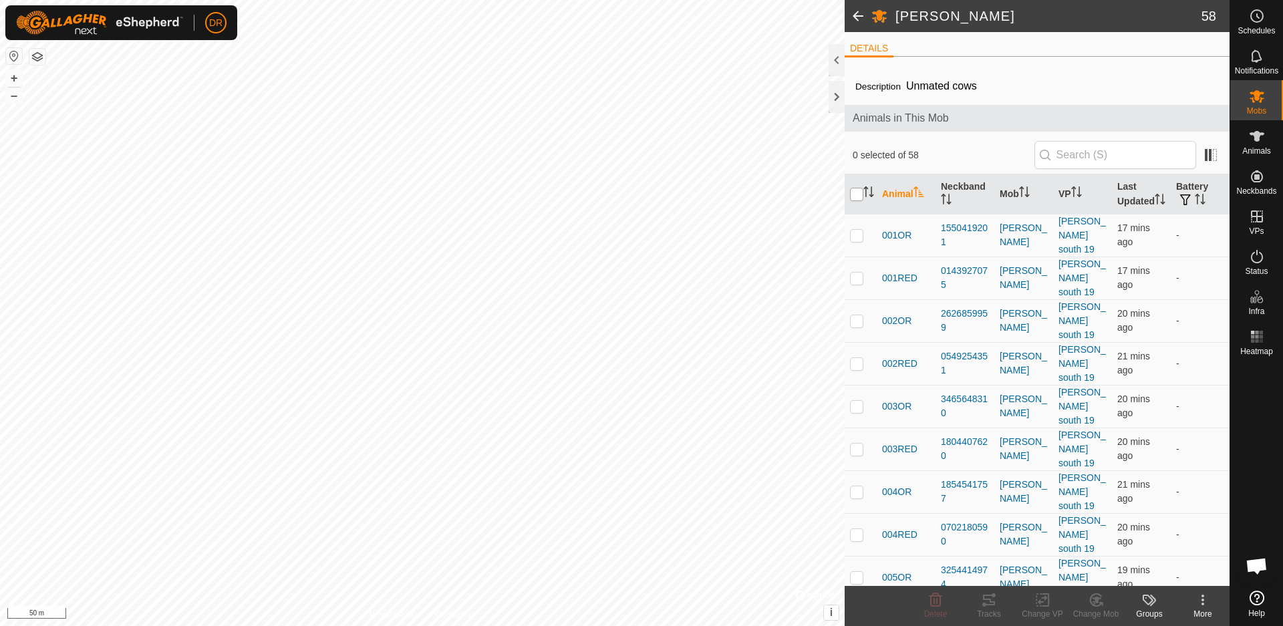
checkbox input "true"
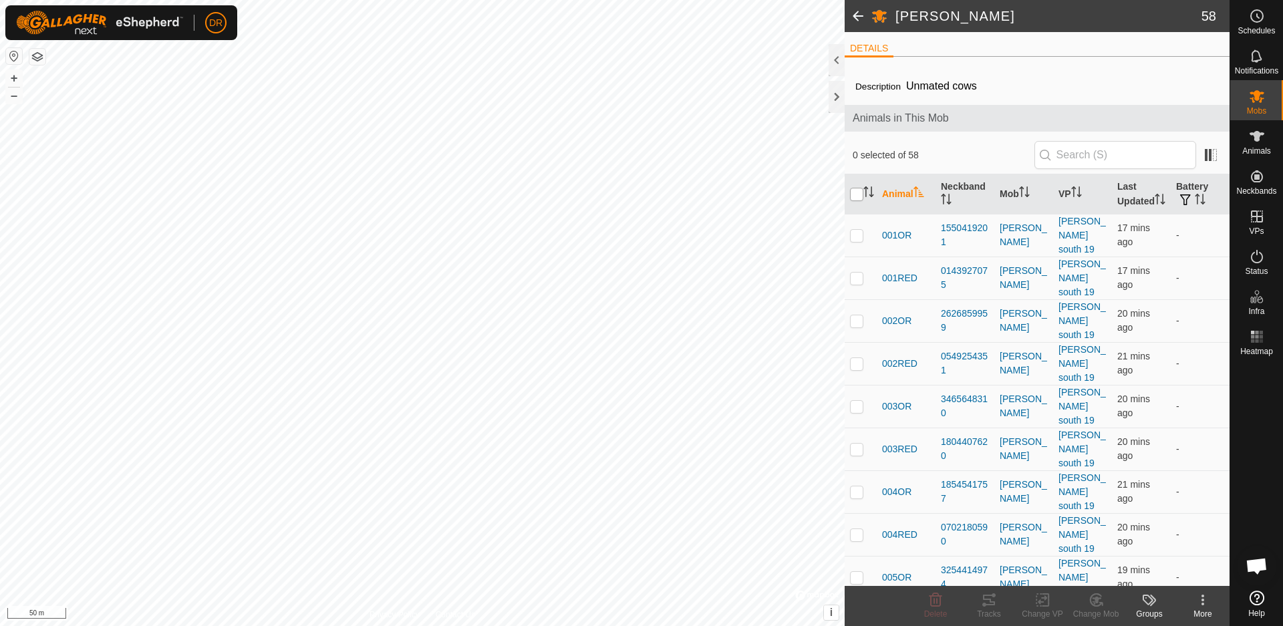
checkbox input "true"
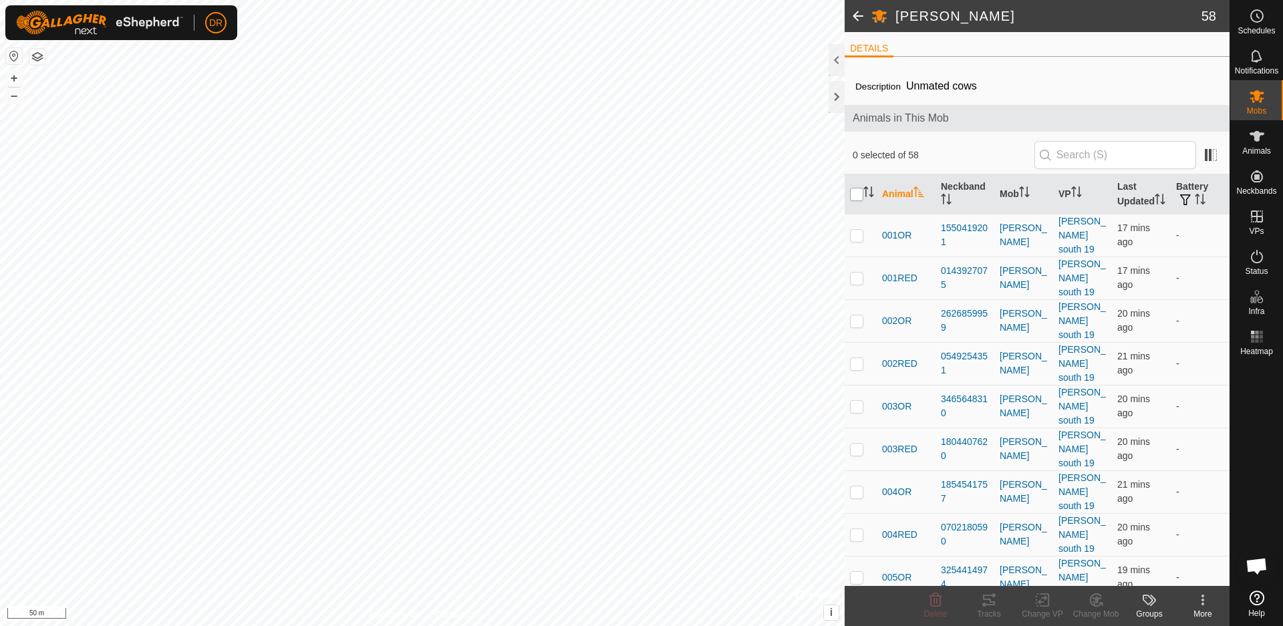
checkbox input "true"
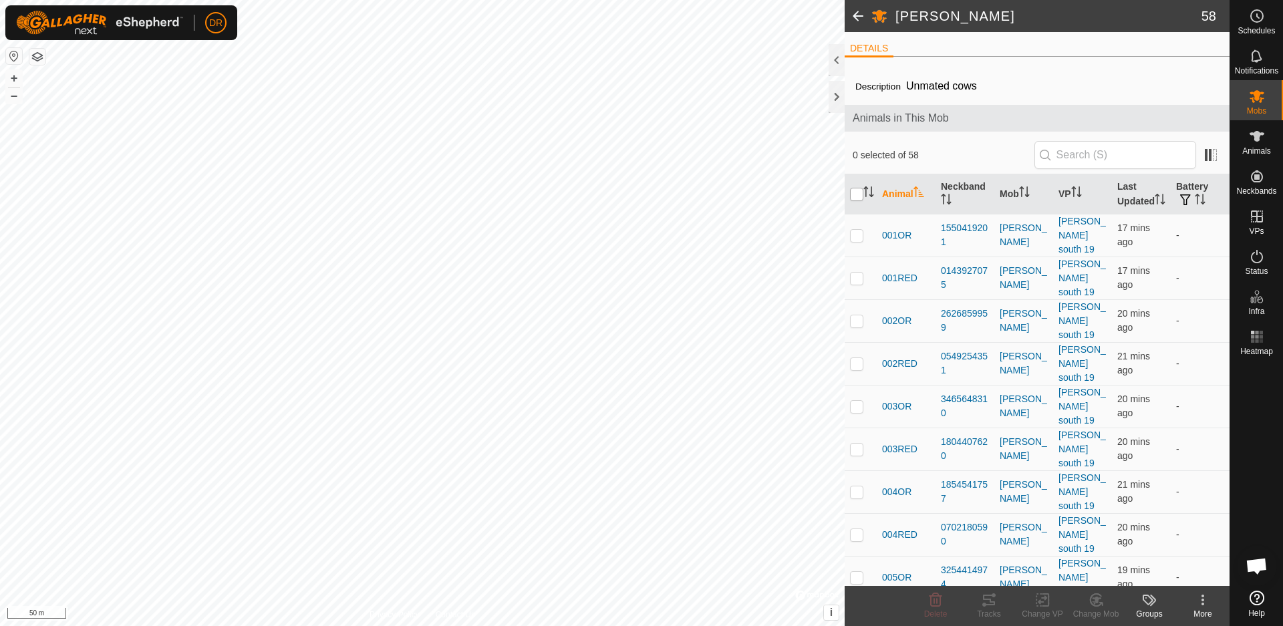
checkbox input "true"
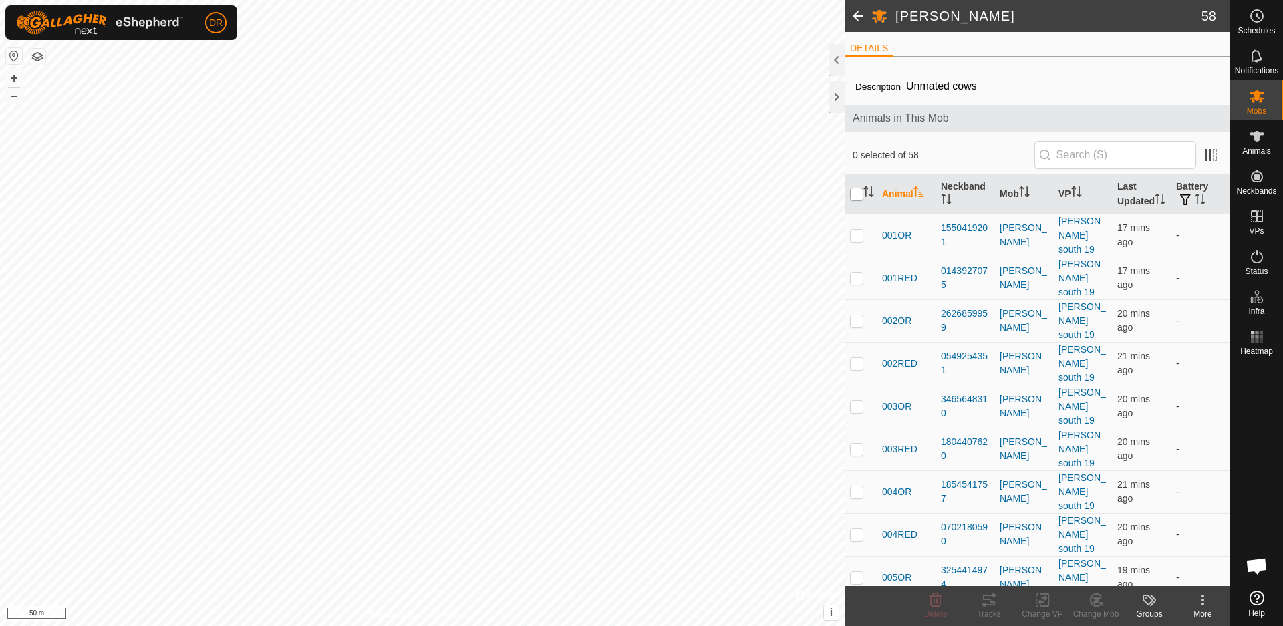
checkbox input "true"
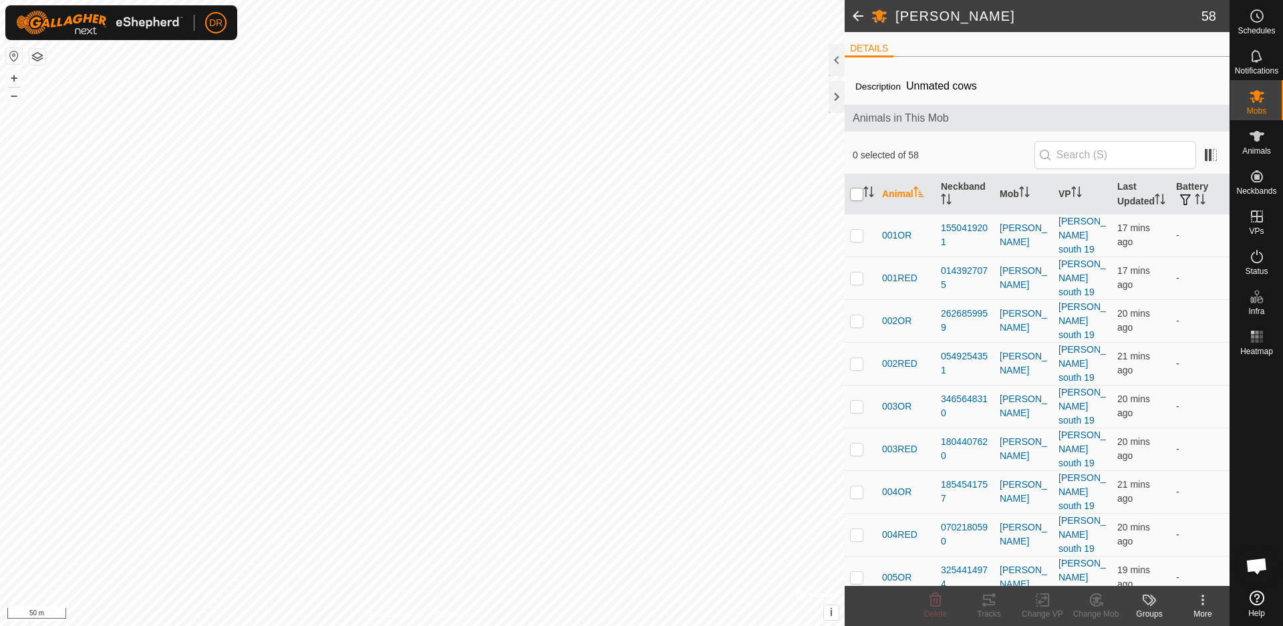
checkbox input "true"
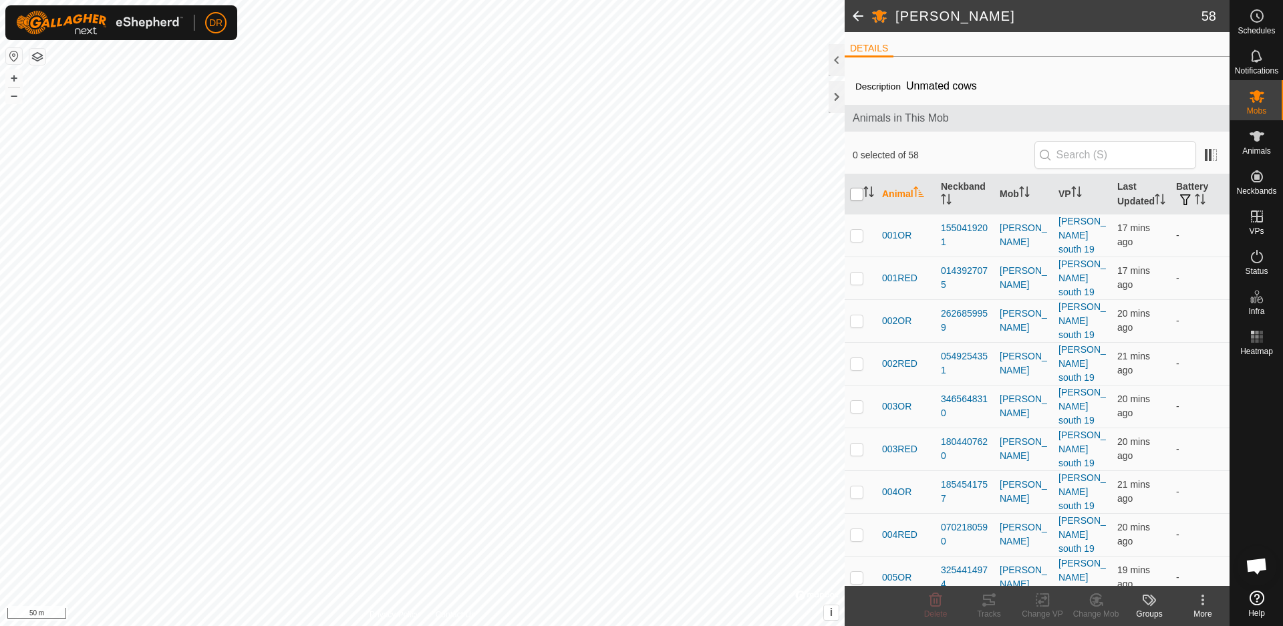
checkbox input "true"
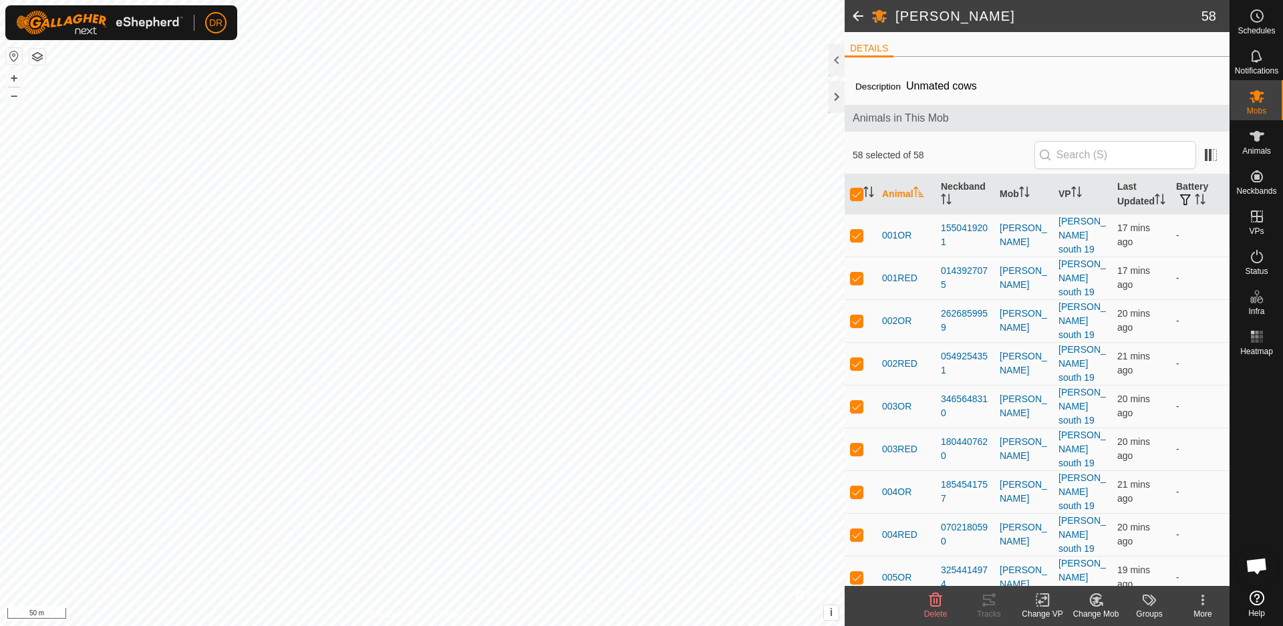
click at [1044, 602] on icon at bounding box center [1043, 600] width 17 height 16
click at [1063, 545] on link "Choose VP..." at bounding box center [1083, 542] width 132 height 27
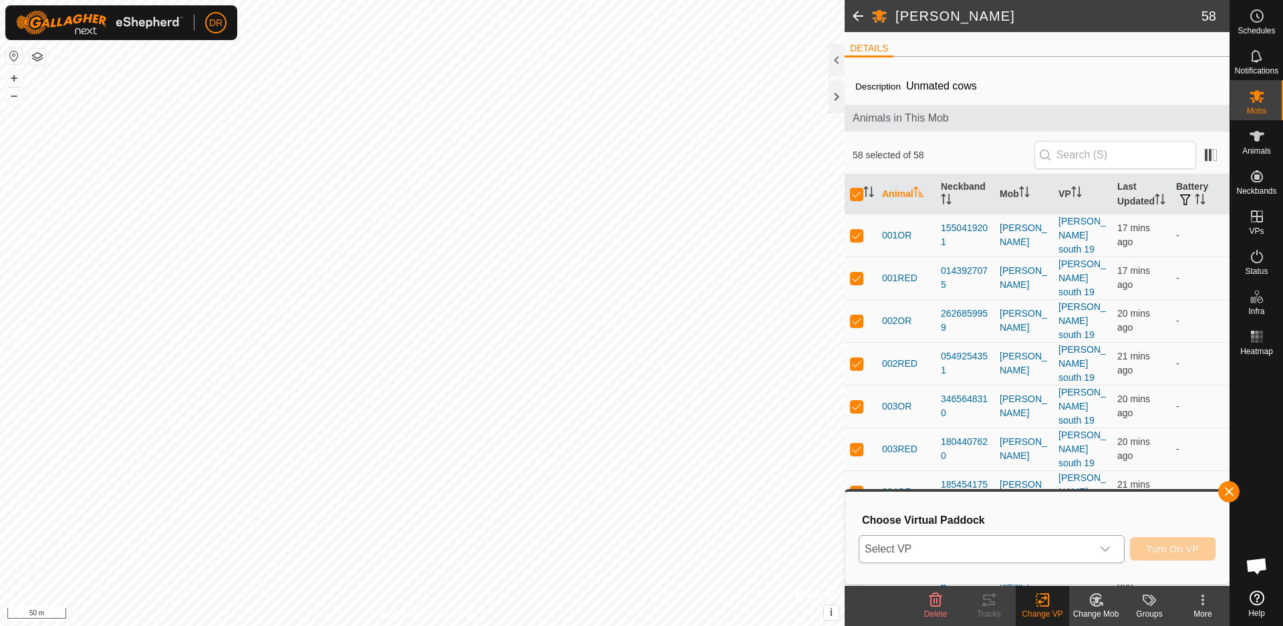
click at [1112, 549] on div "dropdown trigger" at bounding box center [1105, 549] width 27 height 27
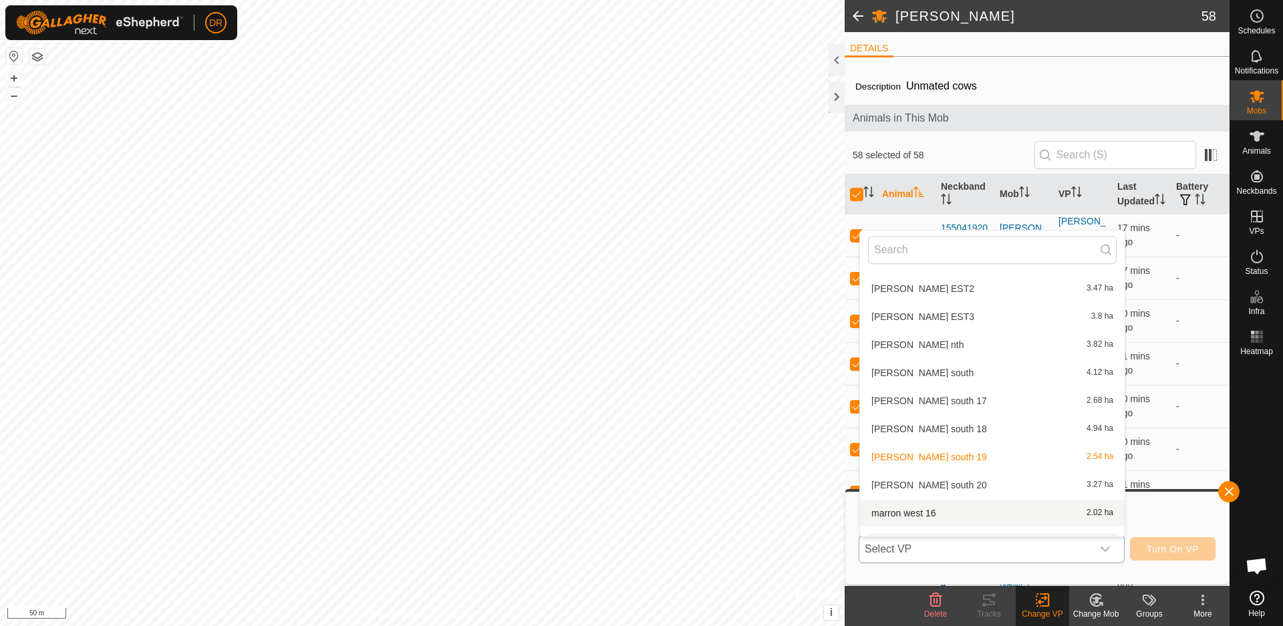
scroll to position [573, 0]
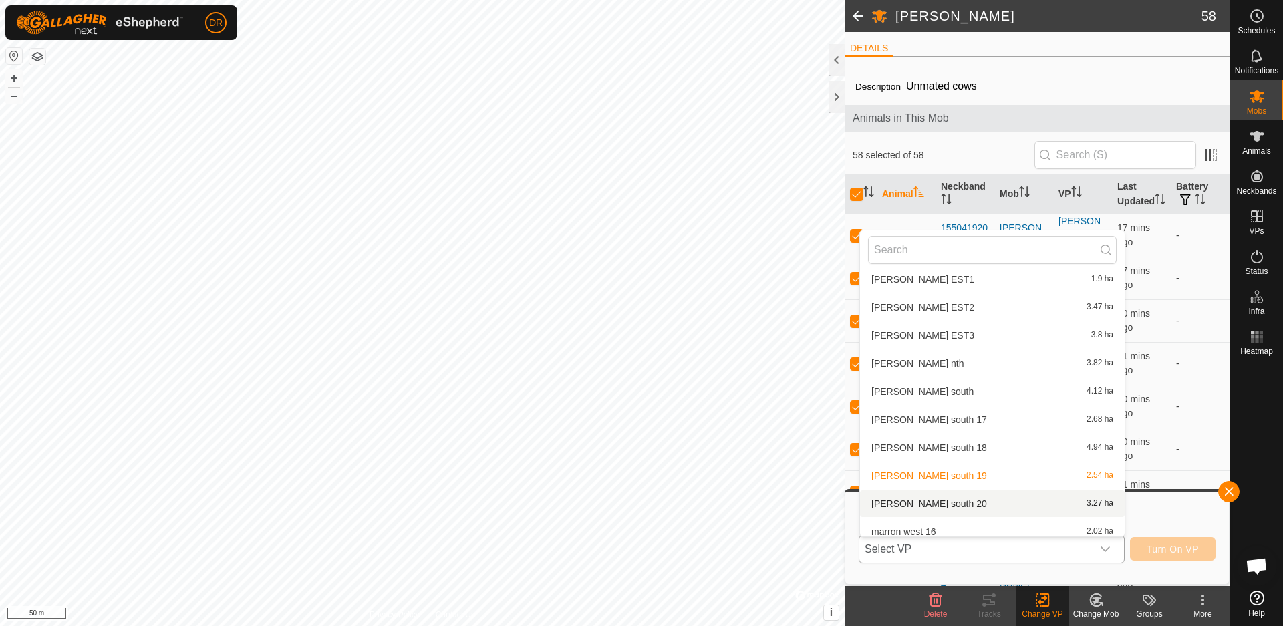
click at [926, 505] on li "[PERSON_NAME] south 20 3.27 ha" at bounding box center [992, 504] width 265 height 27
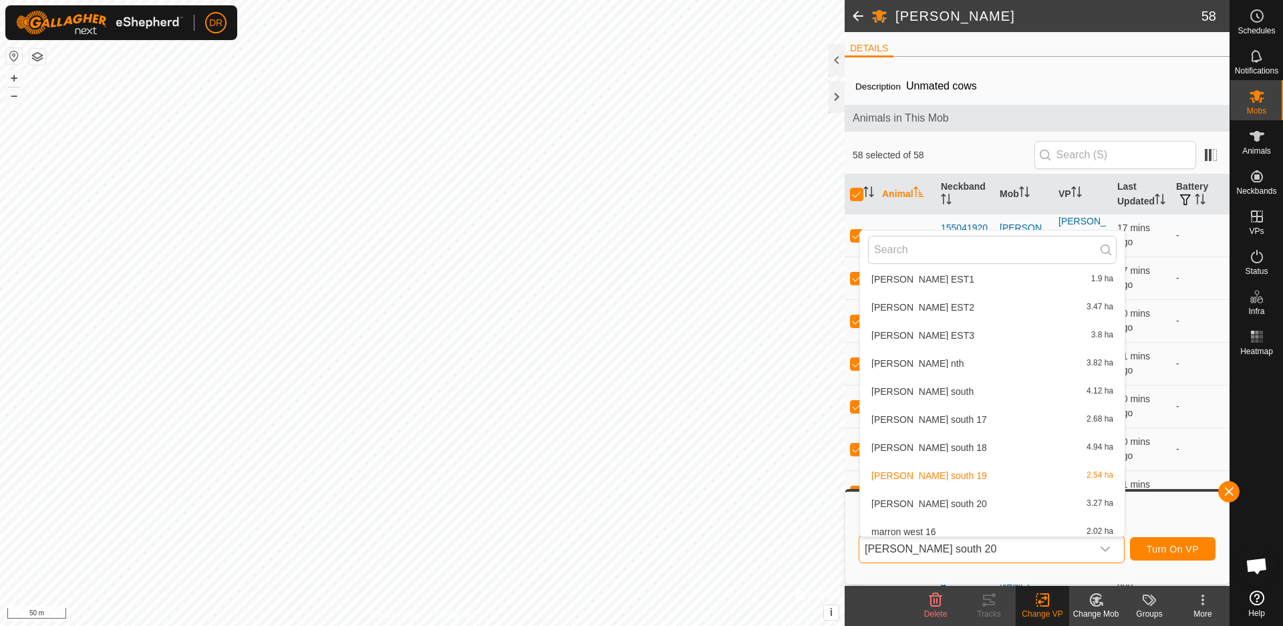
scroll to position [0, 0]
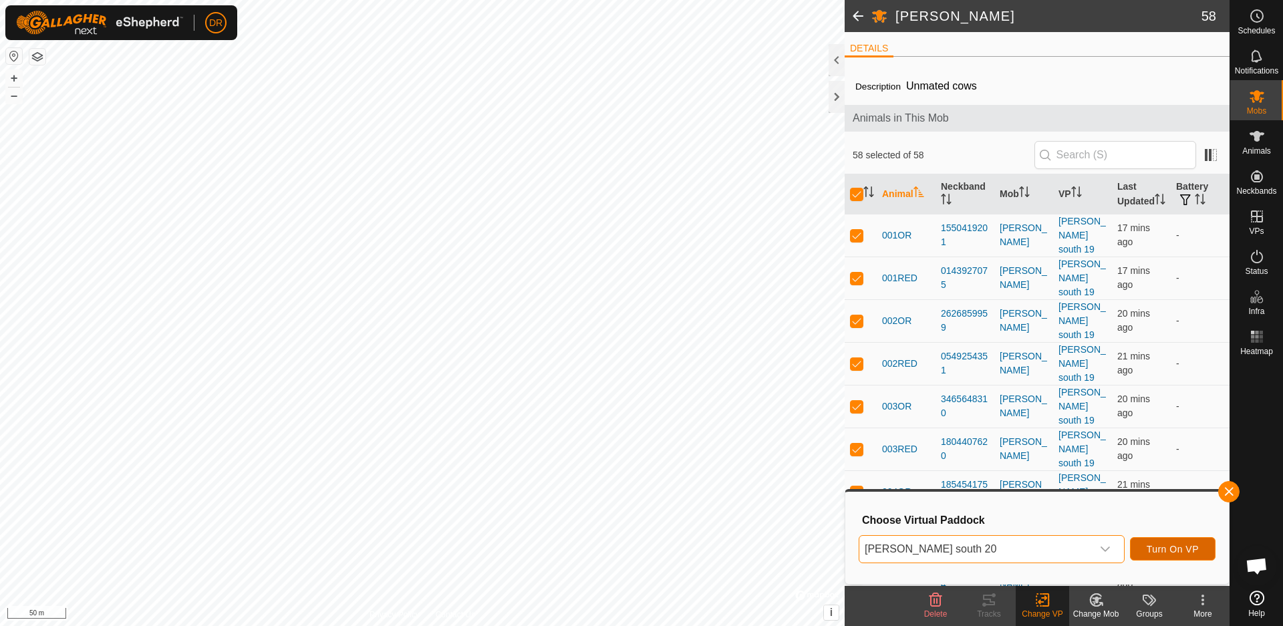
click at [1183, 547] on span "Turn On VP" at bounding box center [1173, 549] width 52 height 11
